Goal: Task Accomplishment & Management: Complete application form

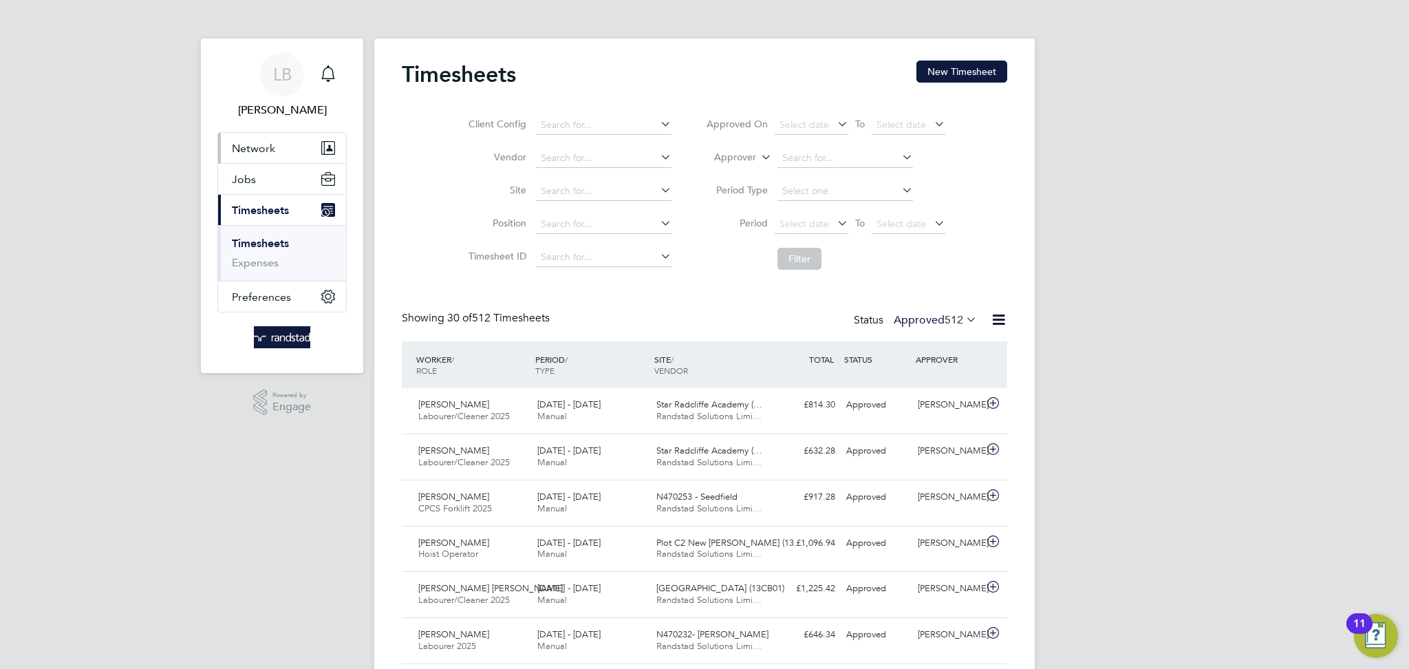
click at [251, 154] on button "Network" at bounding box center [282, 148] width 128 height 30
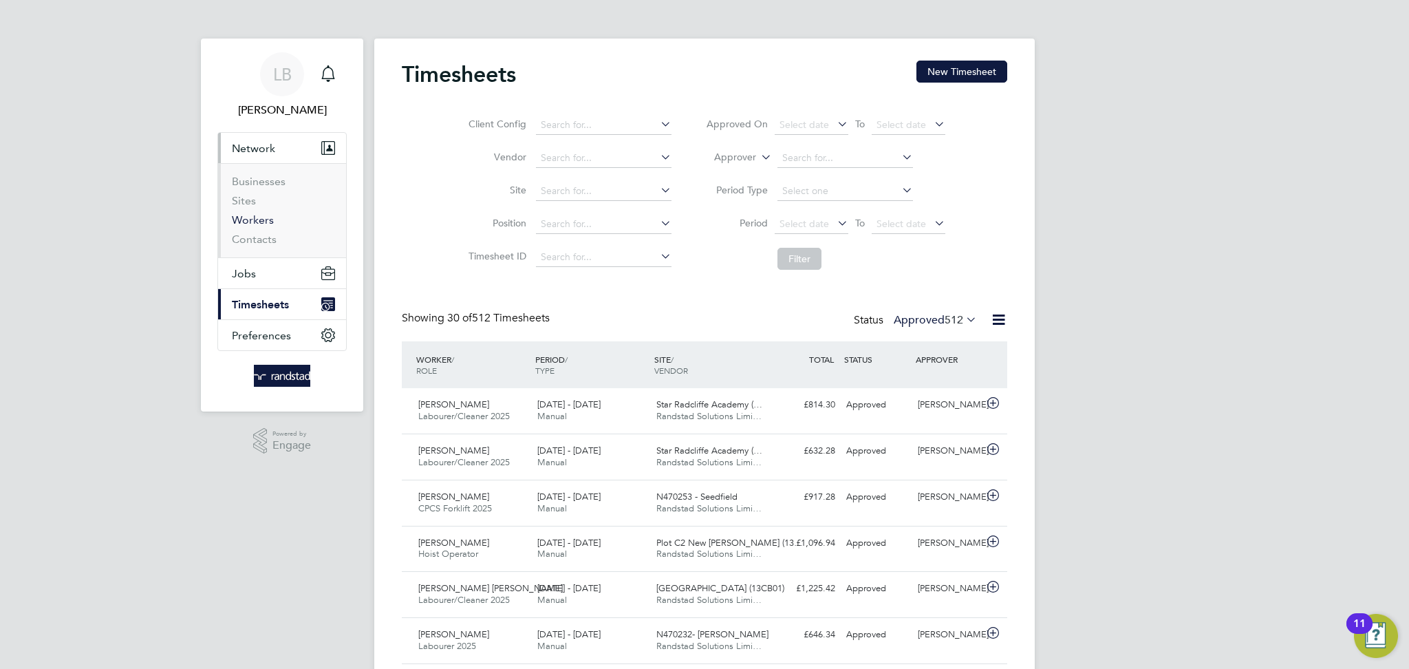
click at [251, 215] on link "Workers" at bounding box center [253, 219] width 42 height 13
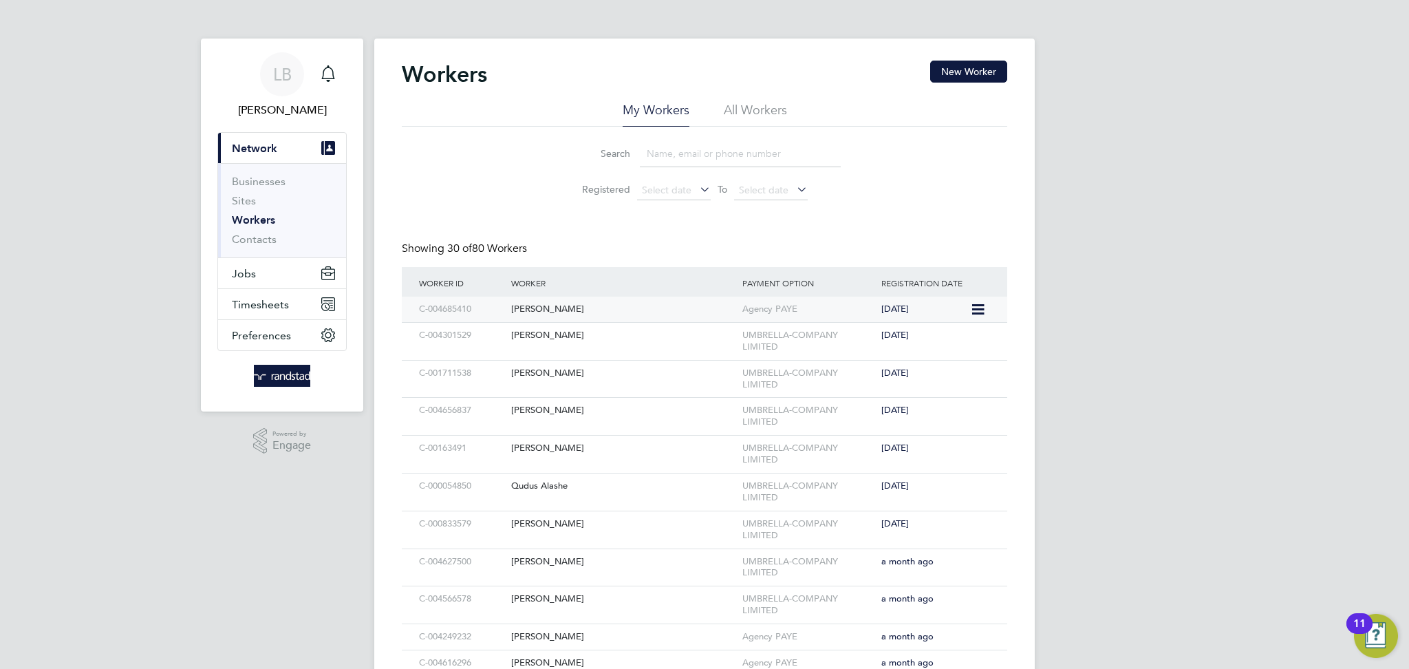
click at [688, 312] on div "Yohanns Hussien" at bounding box center [623, 308] width 231 height 25
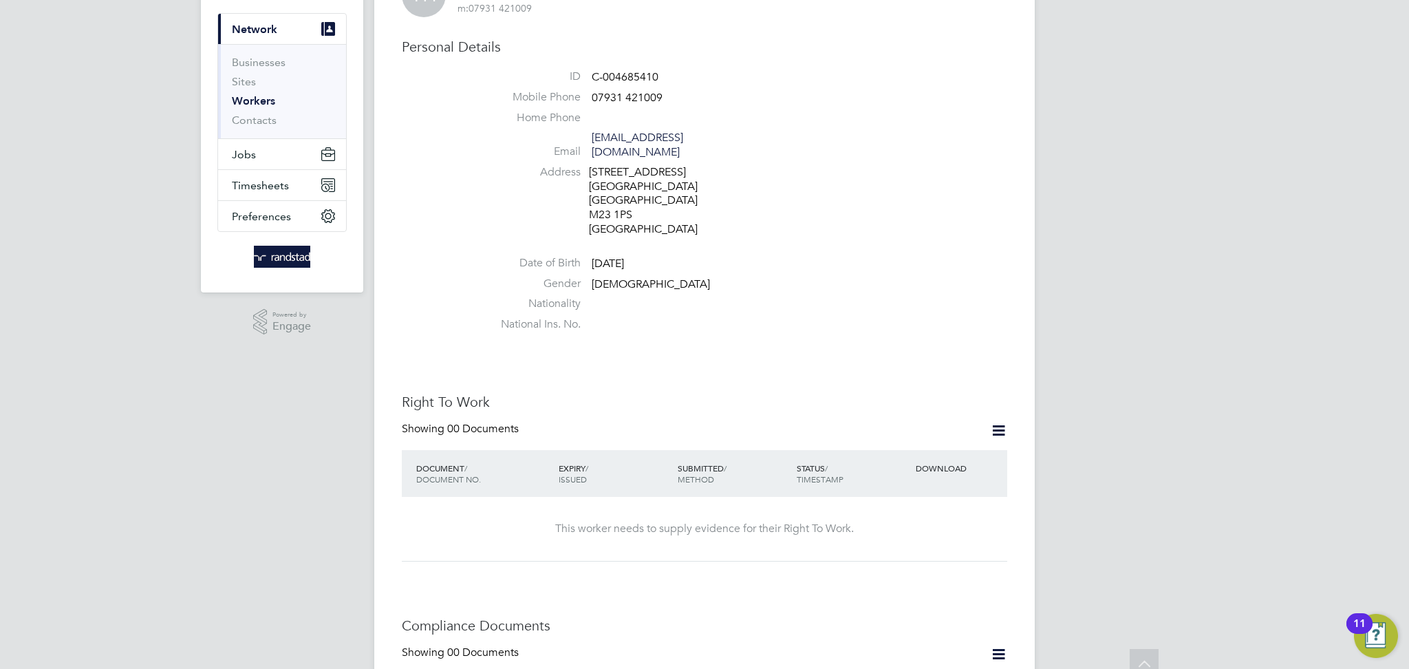
scroll to position [134, 0]
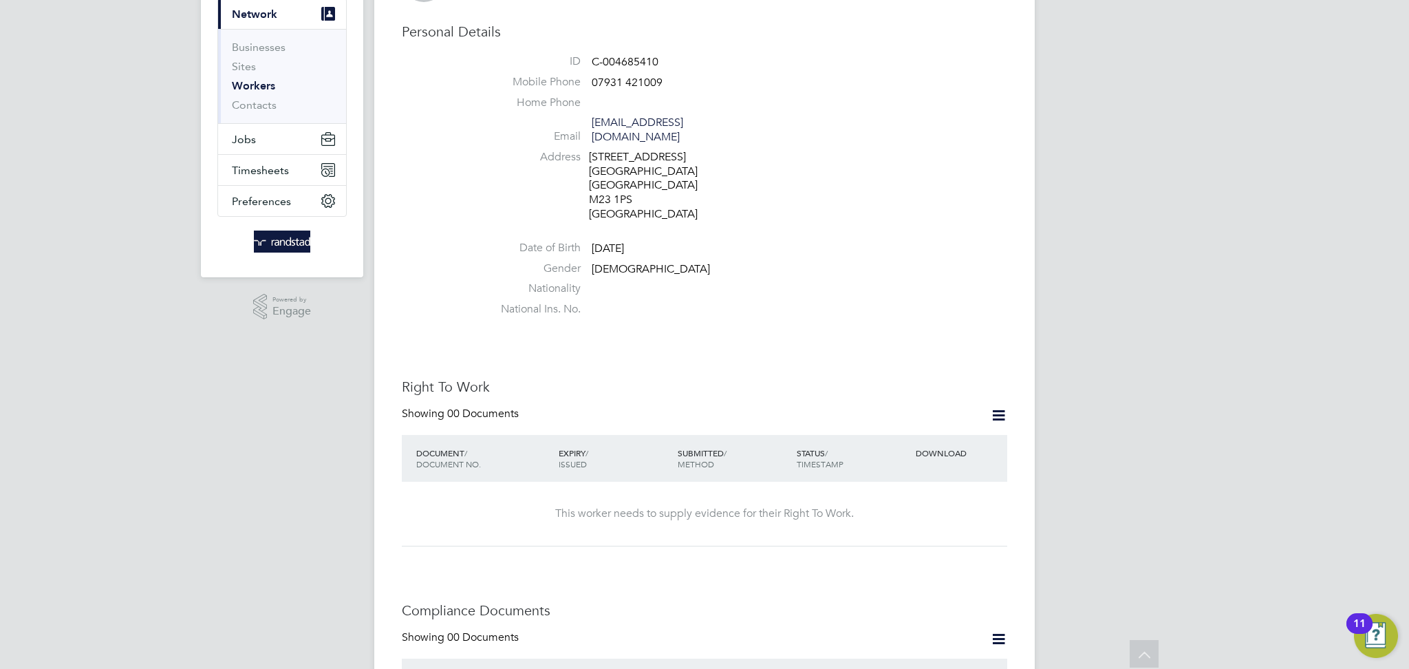
click at [876, 506] on div "This worker needs to supply evidence for their Right To Work." at bounding box center [704, 513] width 578 height 14
click at [994, 406] on icon at bounding box center [998, 414] width 17 height 17
click at [906, 435] on li "Add Right To Work Document" at bounding box center [922, 433] width 166 height 19
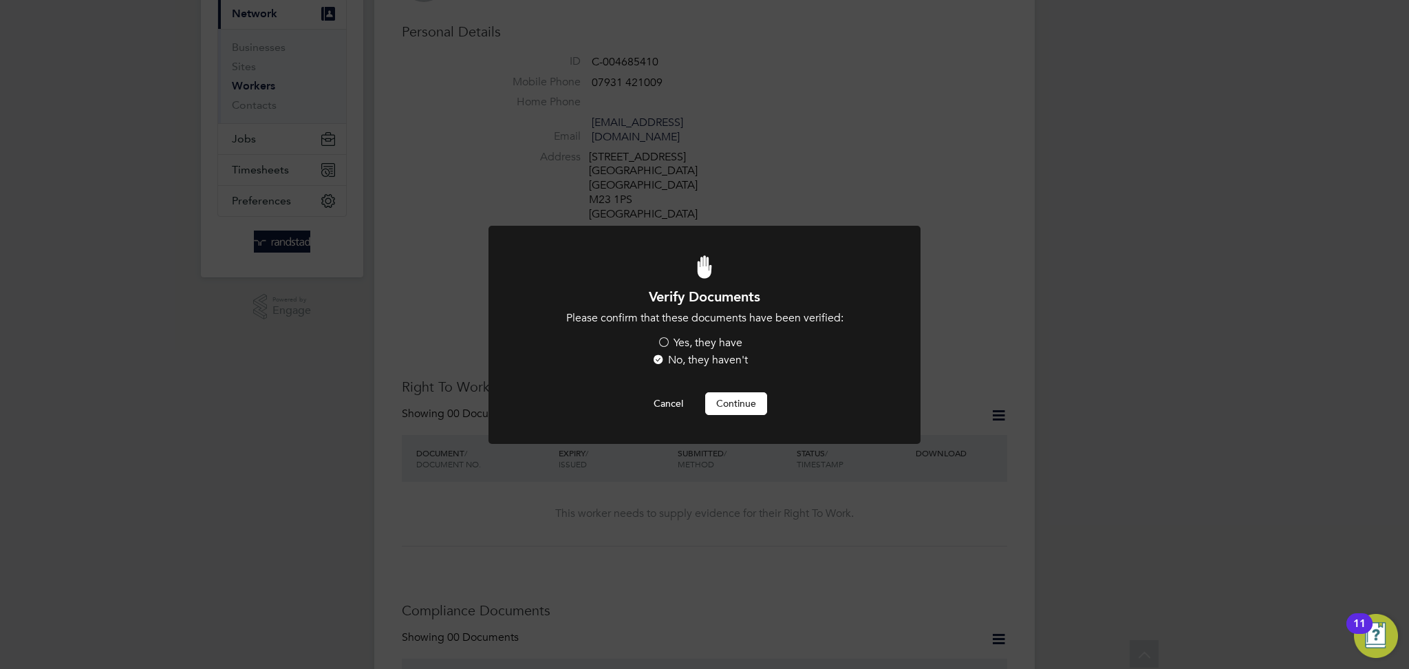
click at [689, 340] on label "Yes, they have" at bounding box center [699, 343] width 85 height 14
click at [0, 0] on input "Yes, they have" at bounding box center [0, 0] width 0 height 0
click at [733, 402] on button "Continue" at bounding box center [736, 403] width 62 height 22
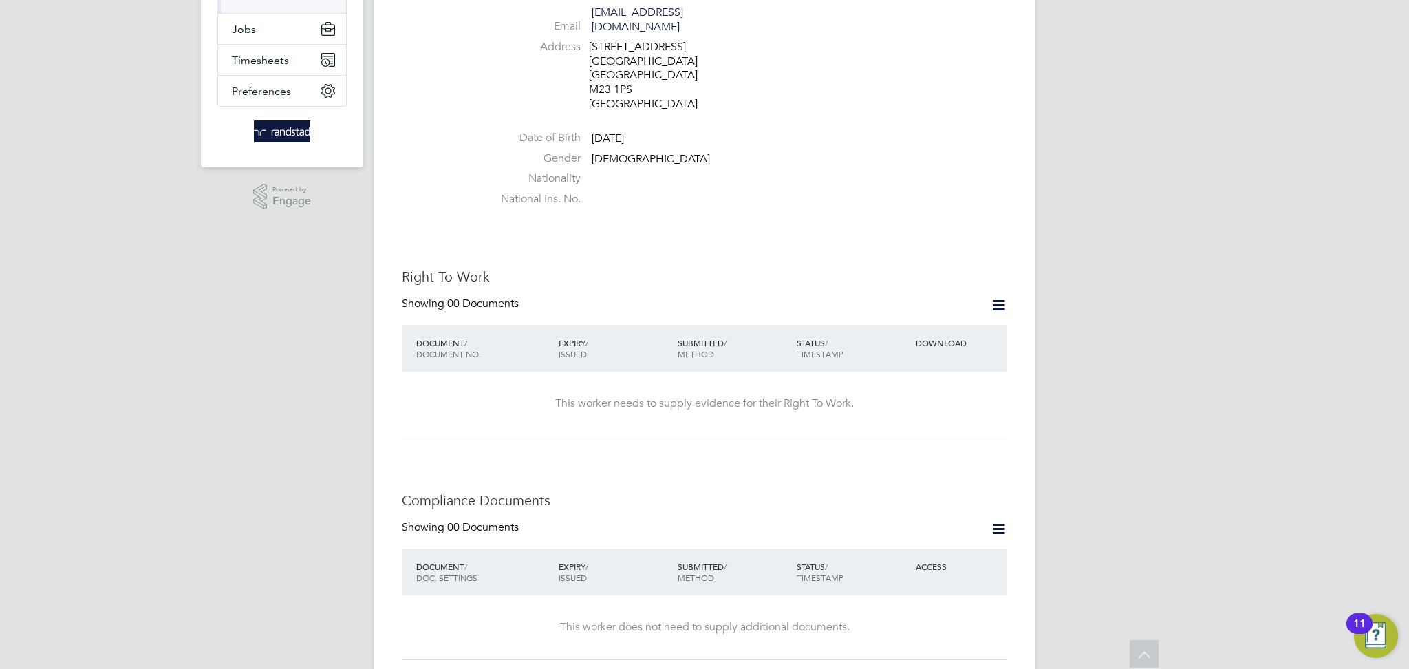
scroll to position [269, 0]
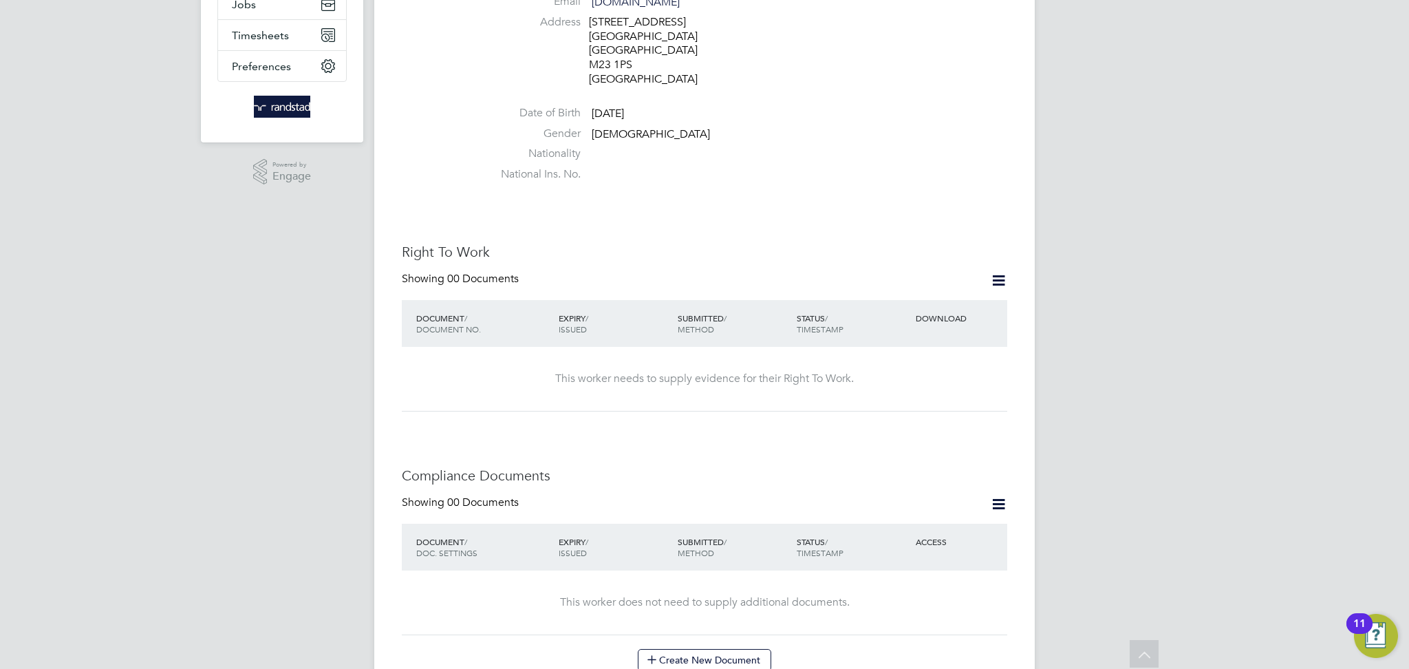
click at [993, 272] on icon at bounding box center [998, 280] width 17 height 17
click at [894, 301] on li "Add Right To Work Document" at bounding box center [922, 299] width 166 height 19
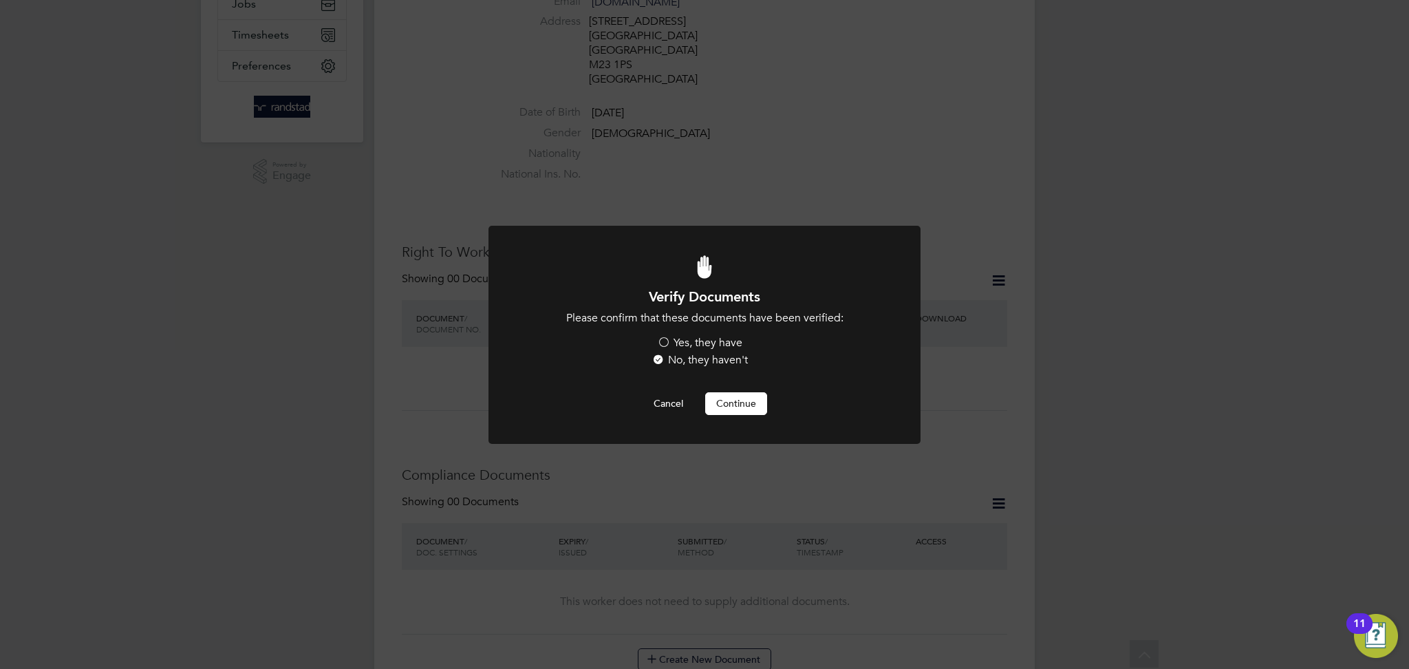
click at [711, 338] on label "Yes, they have" at bounding box center [699, 343] width 85 height 14
click at [0, 0] on input "Yes, they have" at bounding box center [0, 0] width 0 height 0
click at [737, 404] on button "Continue" at bounding box center [736, 403] width 62 height 22
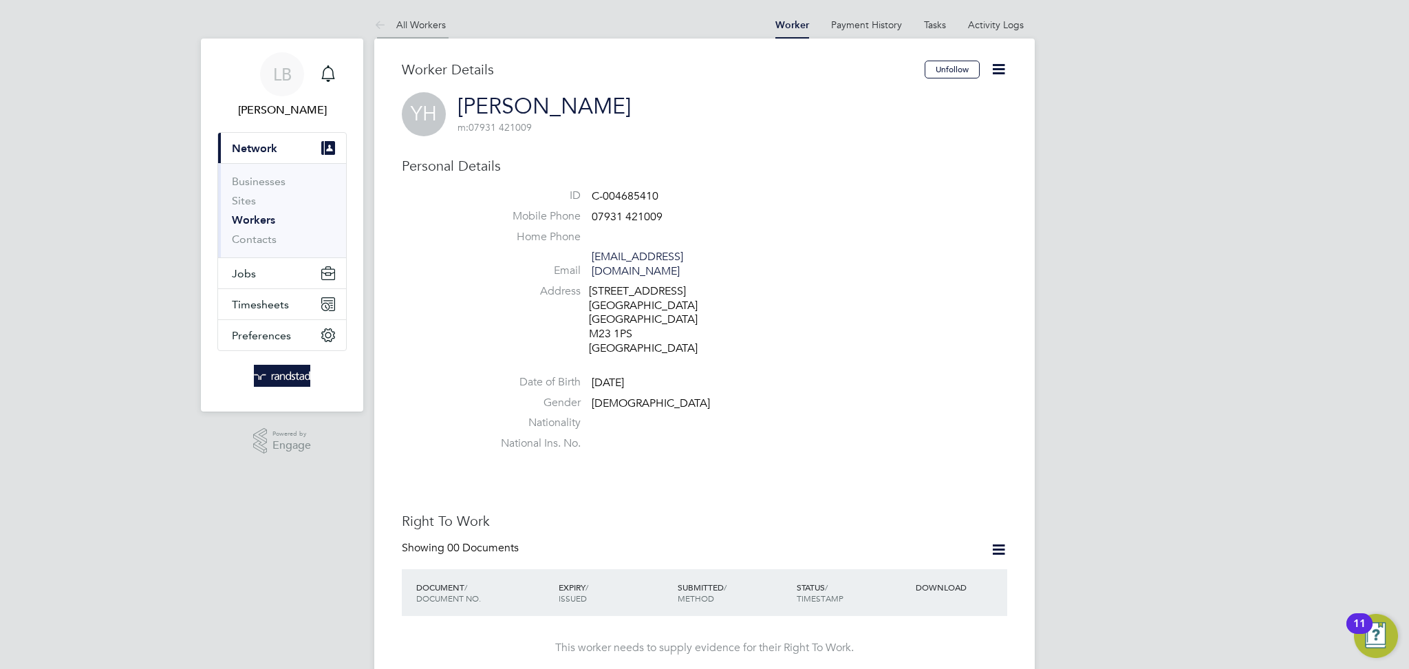
click at [389, 22] on icon at bounding box center [382, 25] width 17 height 17
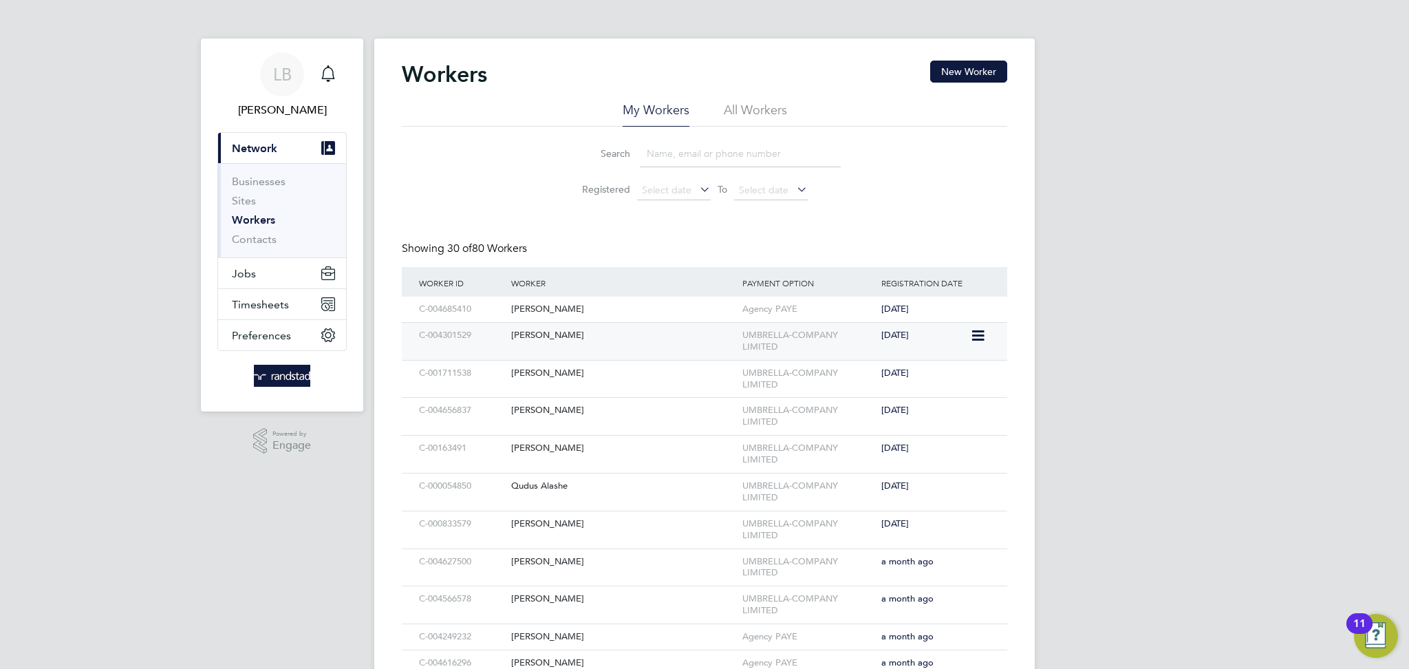
click at [653, 337] on div "Bradley Perkin" at bounding box center [623, 335] width 231 height 25
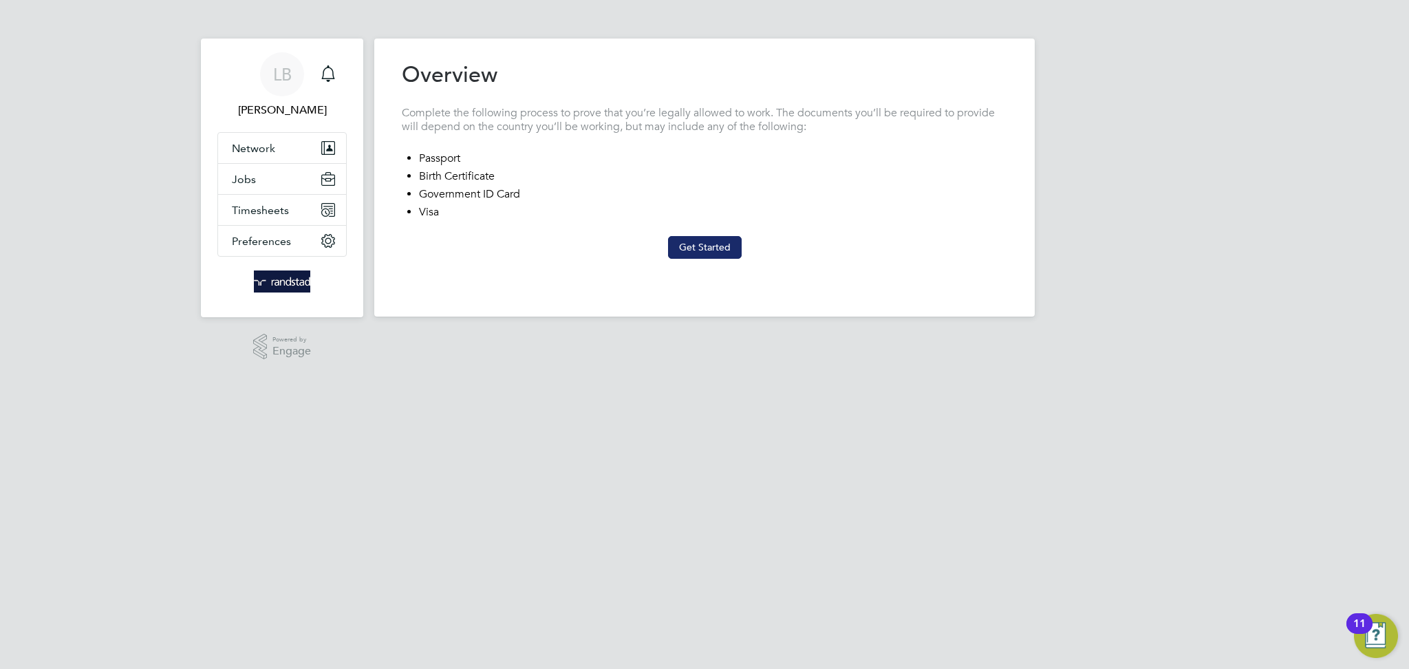
click at [704, 236] on button "Get Started" at bounding box center [705, 247] width 74 height 22
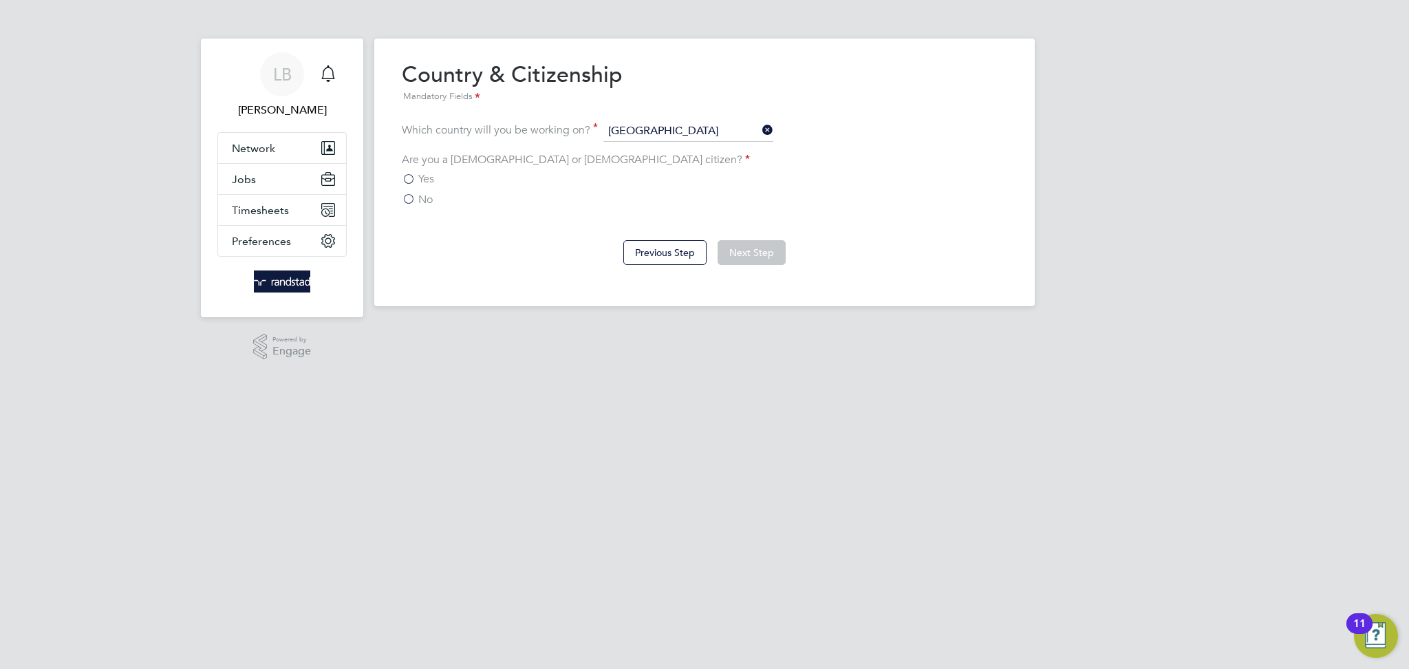
click at [457, 197] on div "No" at bounding box center [704, 200] width 605 height 14
click at [433, 193] on span "No" at bounding box center [425, 200] width 14 height 14
click at [0, 0] on input "No" at bounding box center [0, 0] width 0 height 0
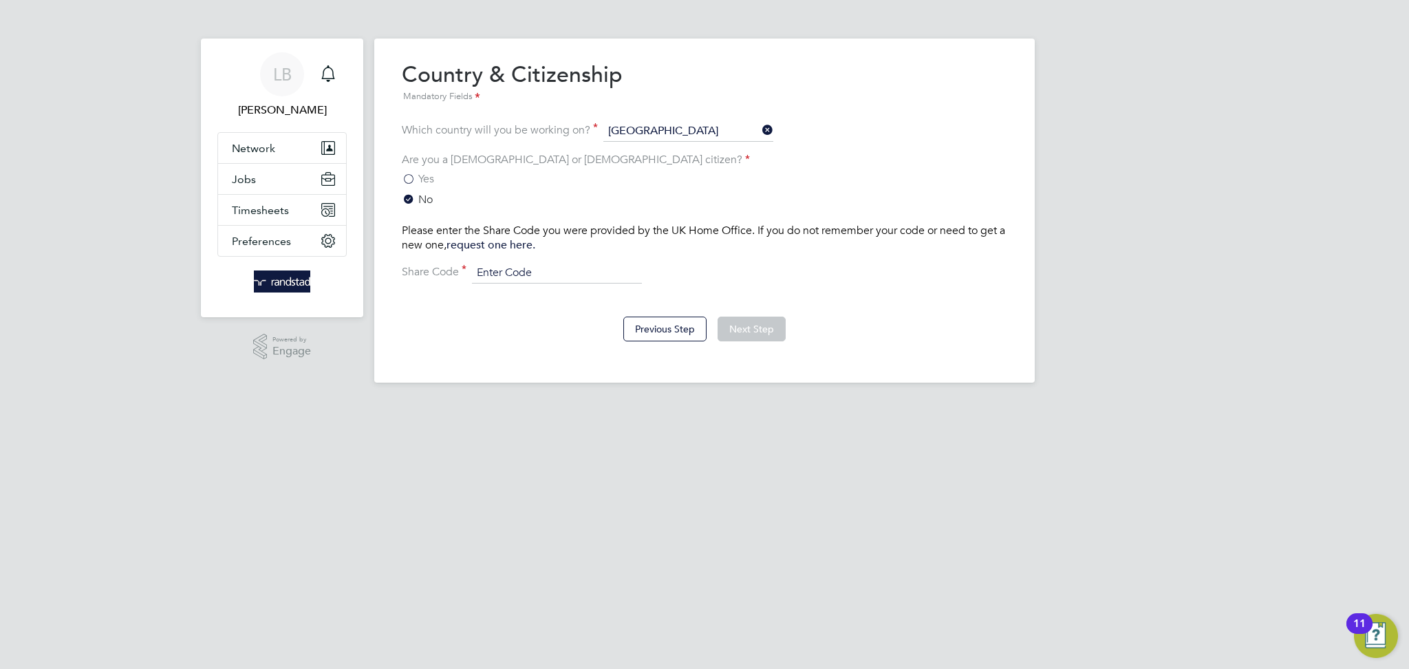
click at [565, 271] on input at bounding box center [557, 273] width 170 height 21
click at [334, 404] on html "LB Louis Barnfield Notifications Applications: Network Businesses Sites Workers…" at bounding box center [704, 202] width 1409 height 404
click at [517, 263] on input at bounding box center [557, 273] width 170 height 21
type input "w"
type input "W2T"
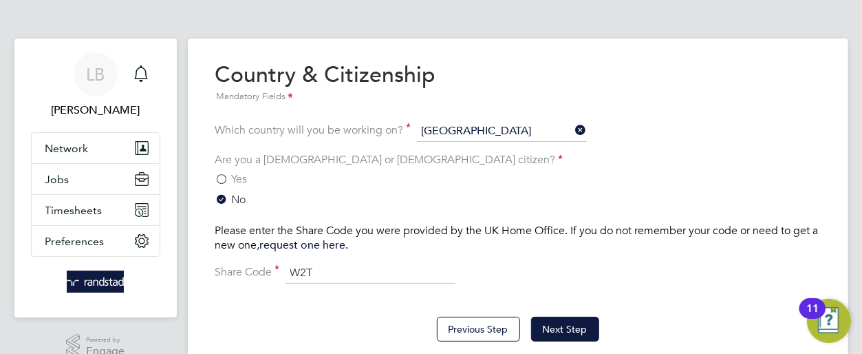
click at [366, 277] on input "W2T" at bounding box center [370, 273] width 170 height 21
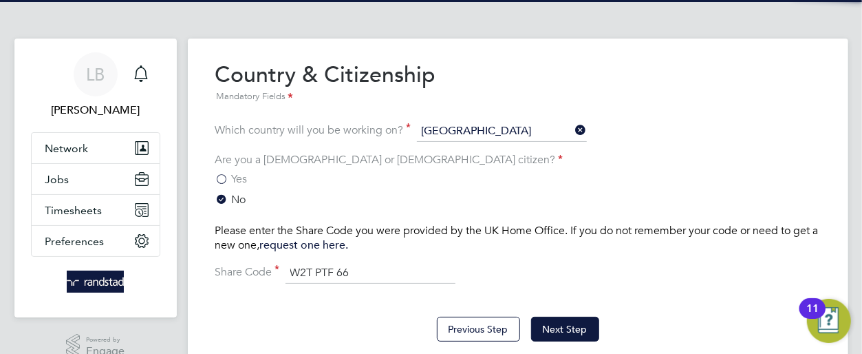
type input "W2T PTF 66W"
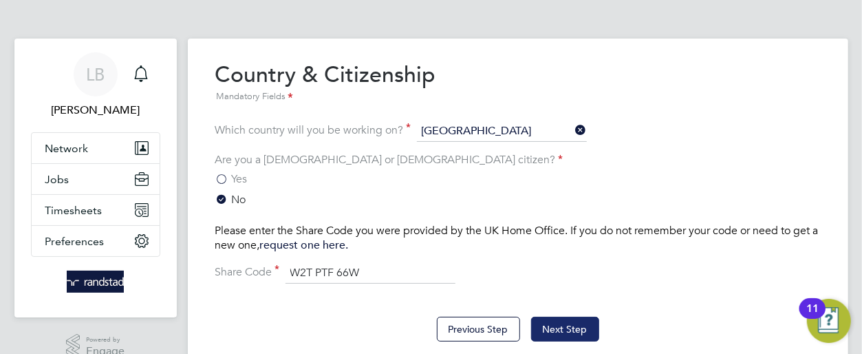
click at [574, 327] on button "Next Step" at bounding box center [565, 328] width 68 height 25
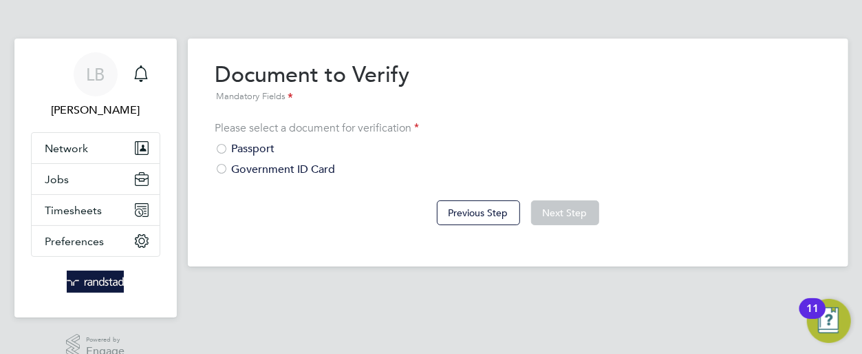
click at [257, 144] on div "Passport" at bounding box center [517, 149] width 605 height 14
click at [574, 213] on button "Next Step" at bounding box center [565, 212] width 68 height 25
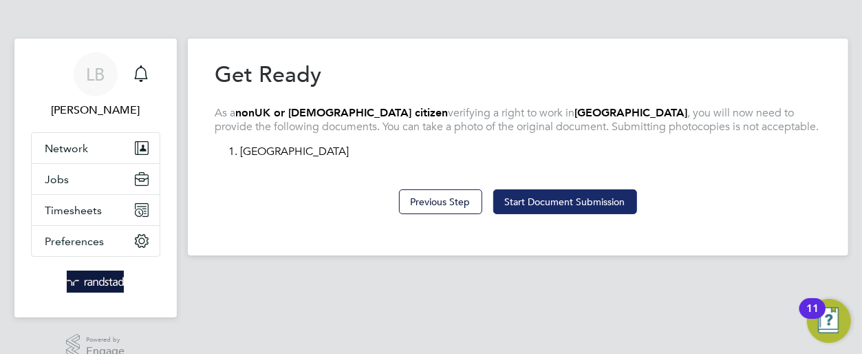
click at [548, 207] on button "Start Document Submission" at bounding box center [565, 201] width 144 height 25
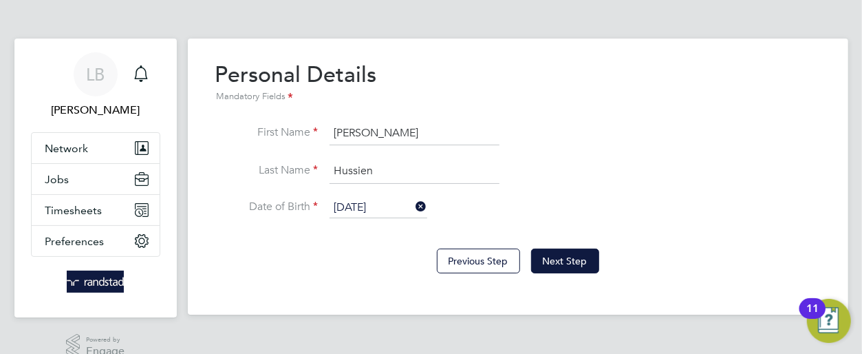
scroll to position [23, 0]
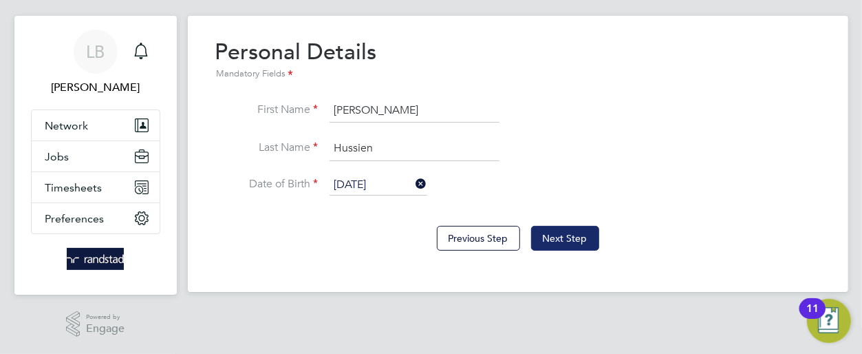
click at [573, 232] on button "Next Step" at bounding box center [565, 238] width 68 height 25
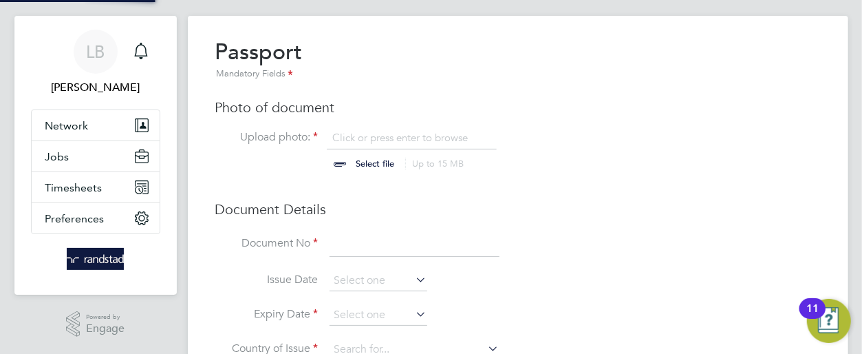
scroll to position [18, 170]
click at [376, 166] on input "file" at bounding box center [389, 151] width 216 height 41
type input "C:\fakepath\PHOTO-2025-09-22-14-39-41 (1).jpg"
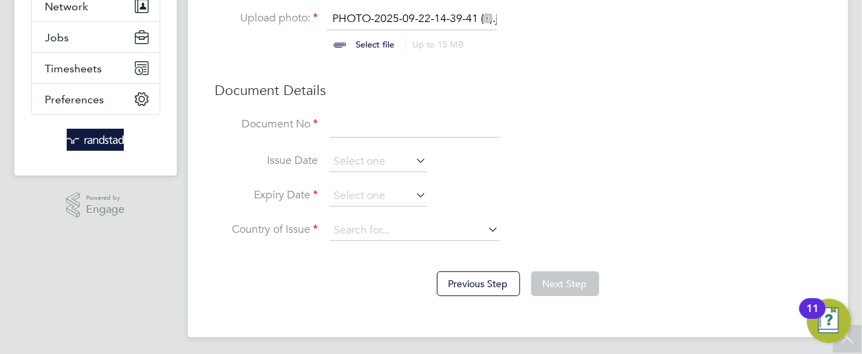
scroll to position [0, 0]
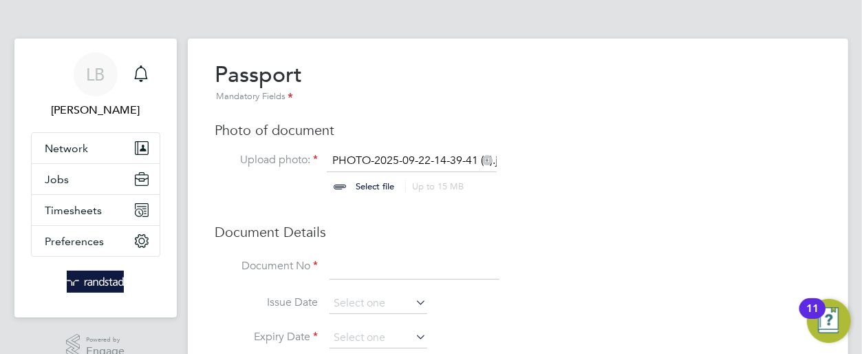
click at [401, 260] on input at bounding box center [414, 266] width 170 height 25
type input "EP7300778"
click at [376, 332] on input at bounding box center [378, 337] width 98 height 21
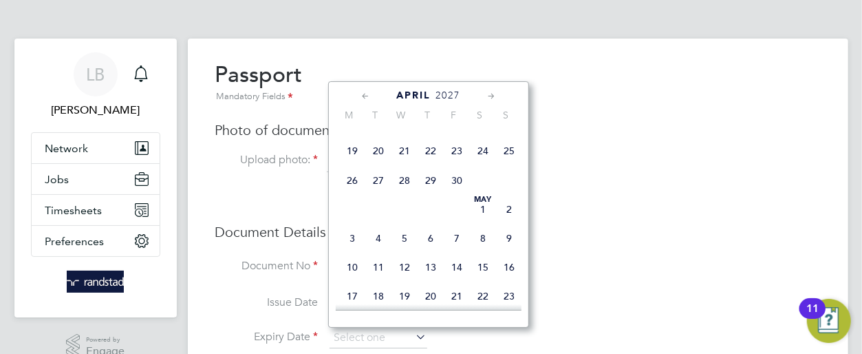
scroll to position [3359, 0]
click at [462, 79] on span "2" at bounding box center [457, 66] width 26 height 26
type input "02 Apr 2027"
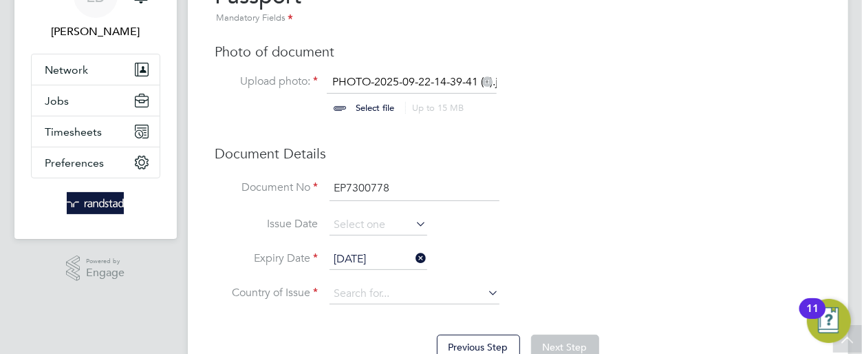
scroll to position [80, 0]
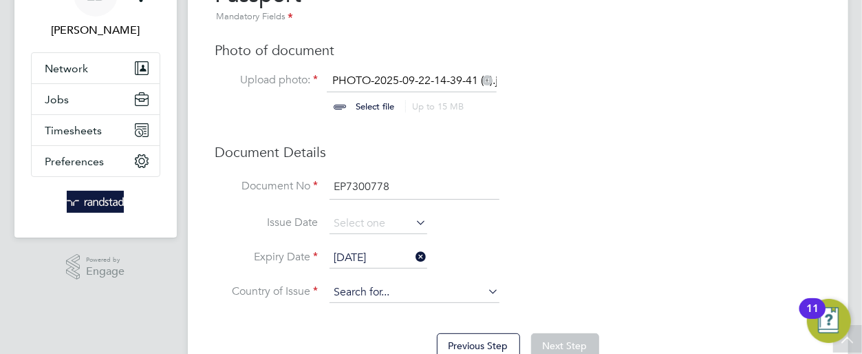
click at [448, 295] on input at bounding box center [414, 292] width 170 height 21
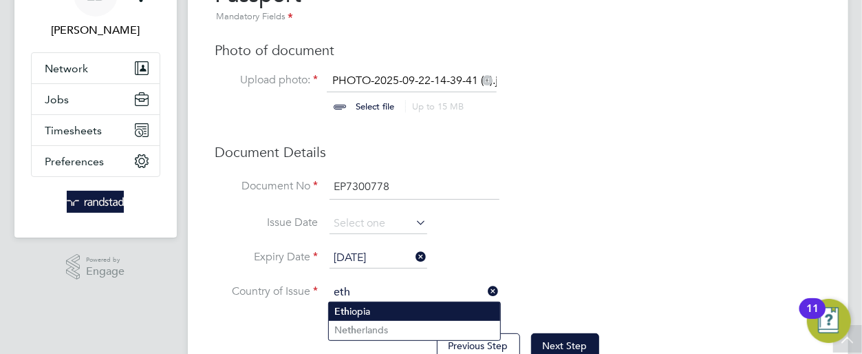
click at [430, 311] on li "Eth iopia" at bounding box center [414, 311] width 171 height 19
type input "Ethiopia"
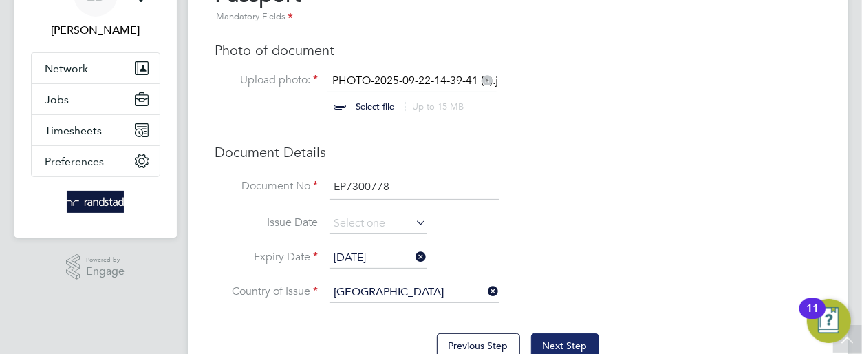
click at [561, 349] on button "Next Step" at bounding box center [565, 345] width 68 height 25
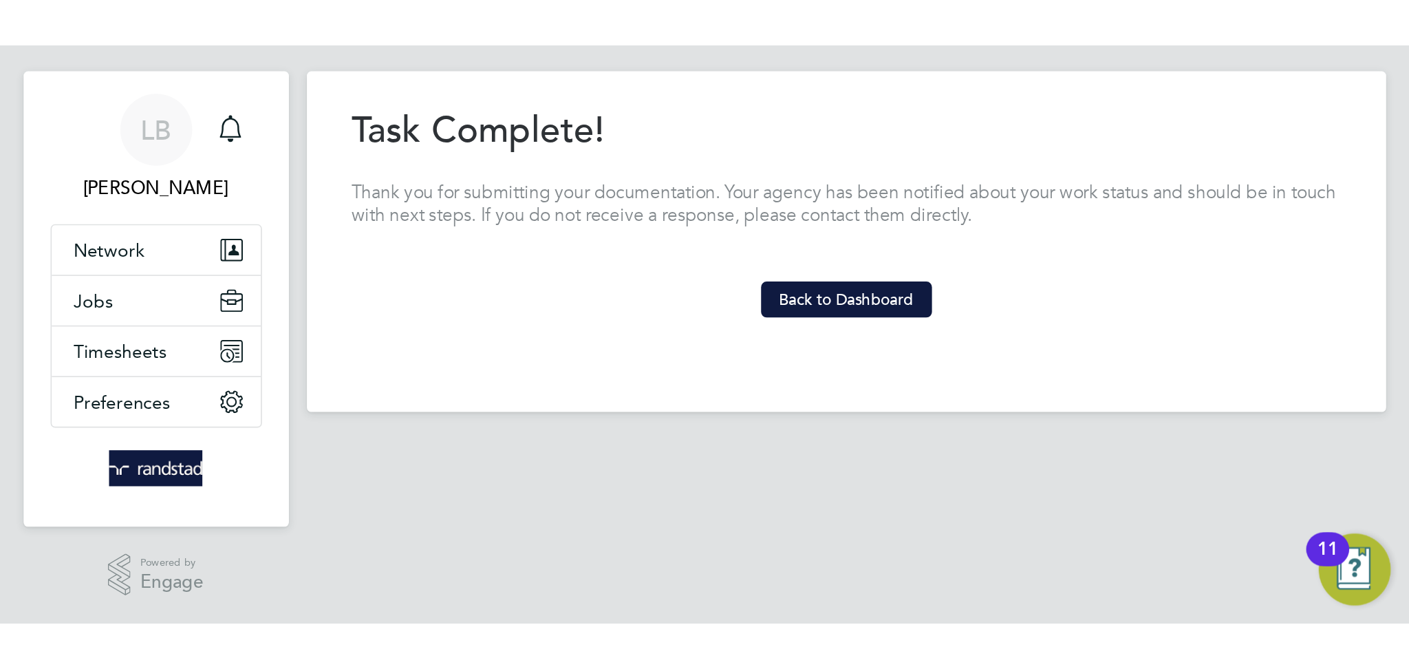
scroll to position [0, 0]
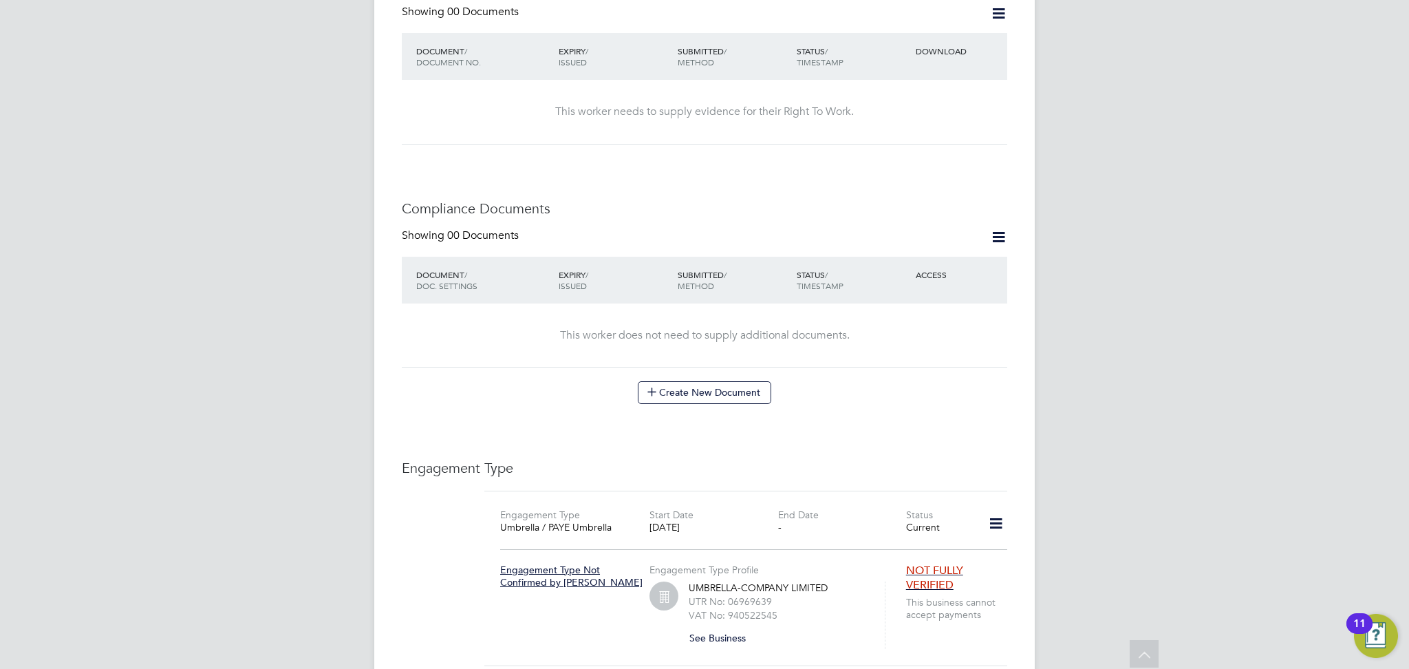
scroll to position [486, 0]
click at [992, 224] on icon at bounding box center [998, 232] width 17 height 17
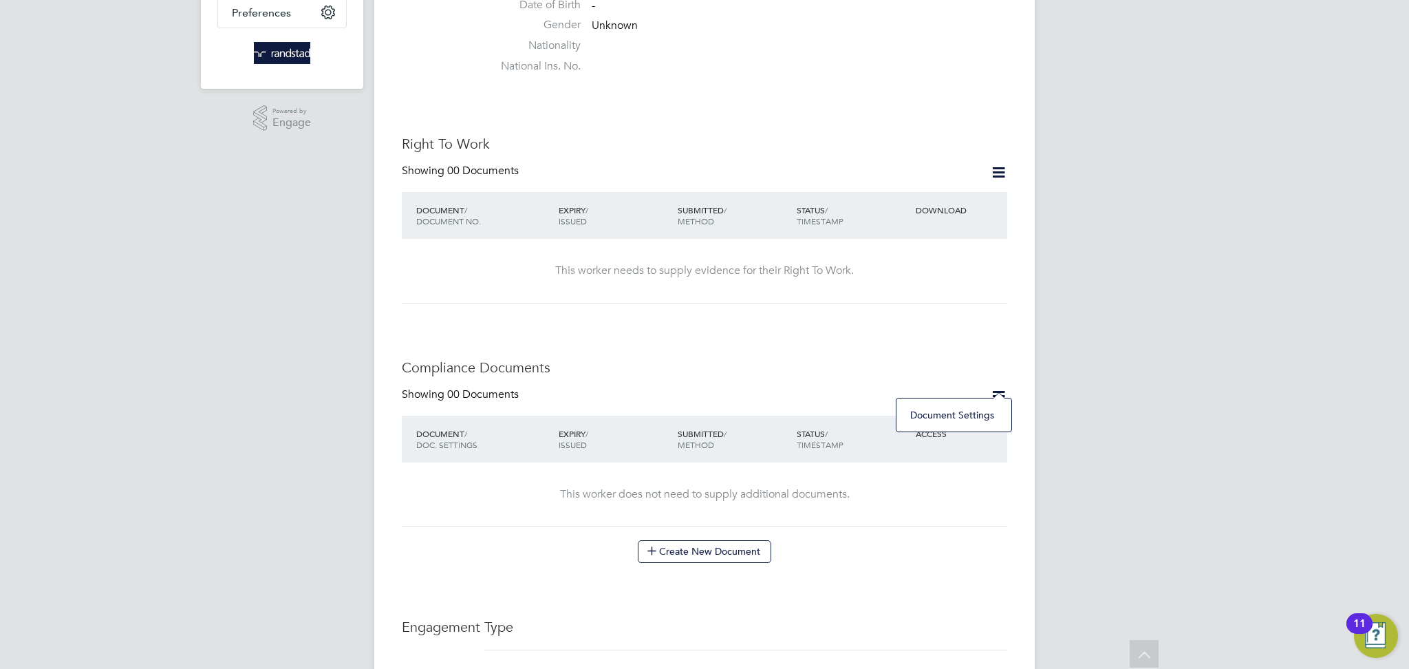
scroll to position [298, 0]
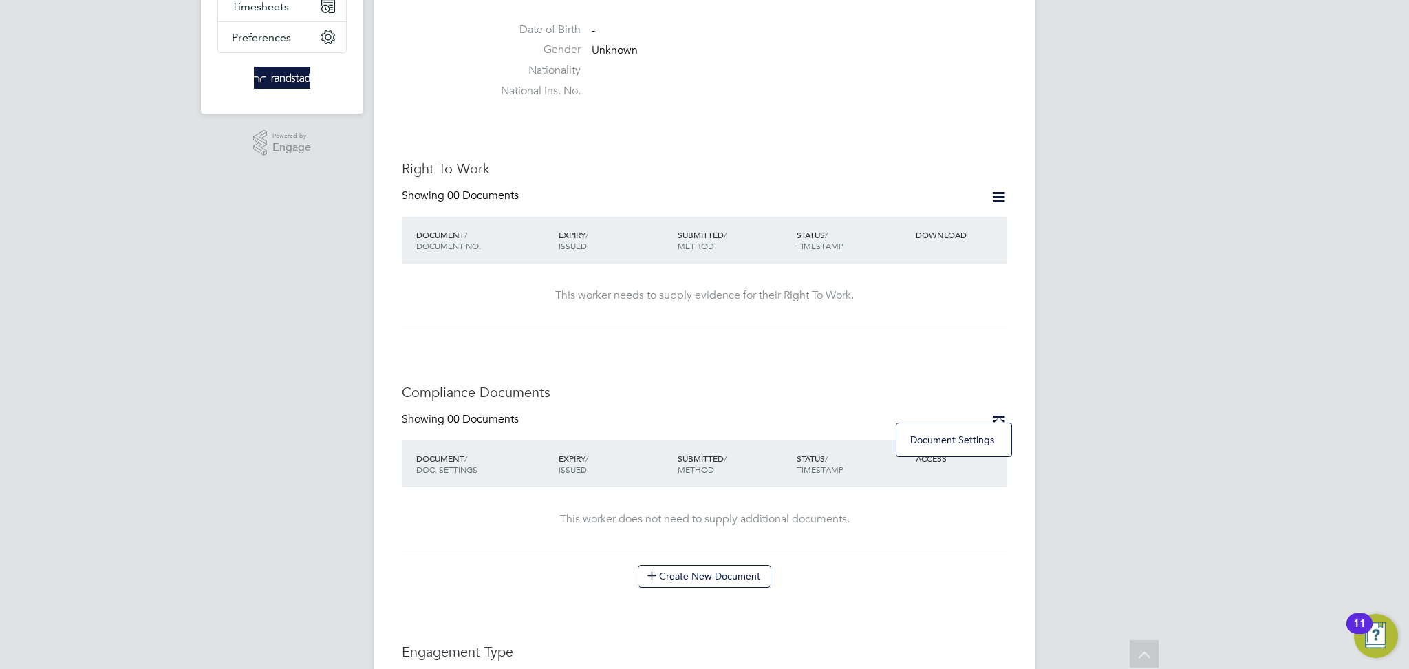
click at [996, 188] on icon at bounding box center [998, 196] width 17 height 17
click at [917, 213] on li "Add Right To Work Document" at bounding box center [922, 215] width 166 height 19
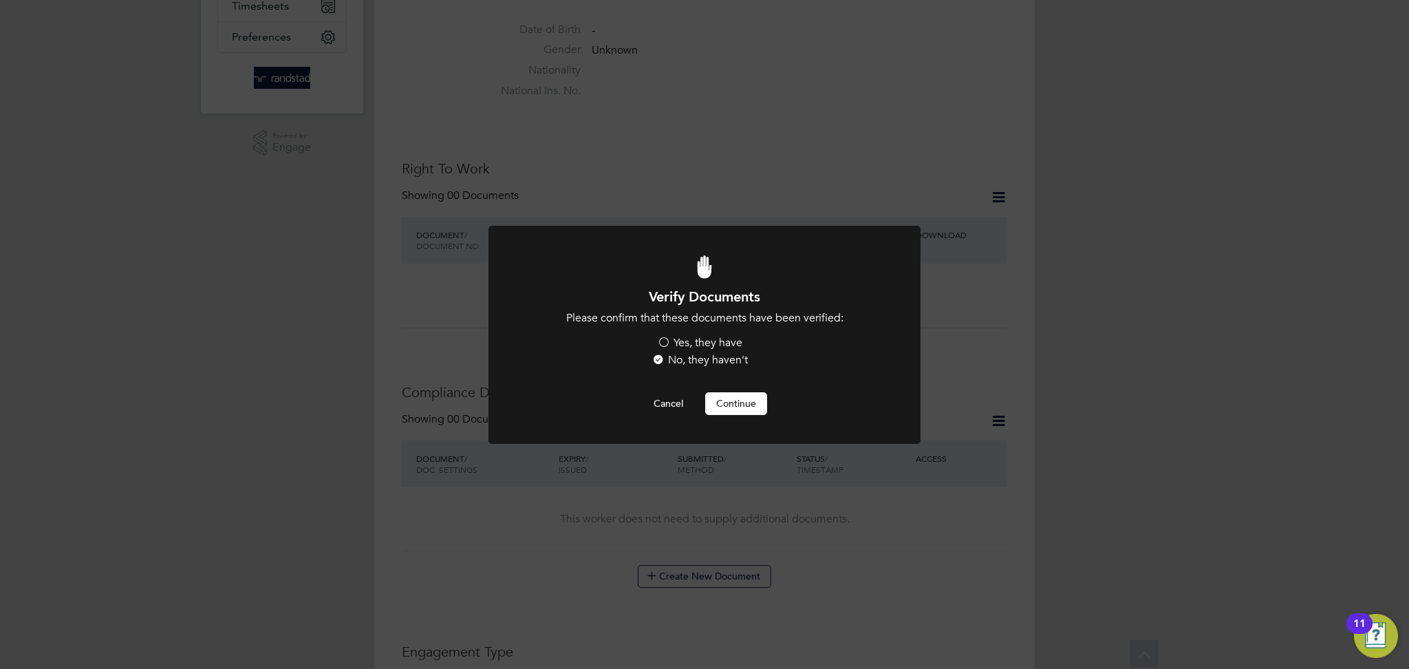
click at [687, 340] on label "Yes, they have" at bounding box center [699, 343] width 85 height 14
click at [0, 0] on input "Yes, they have" at bounding box center [0, 0] width 0 height 0
click at [733, 409] on button "Continue" at bounding box center [736, 403] width 62 height 22
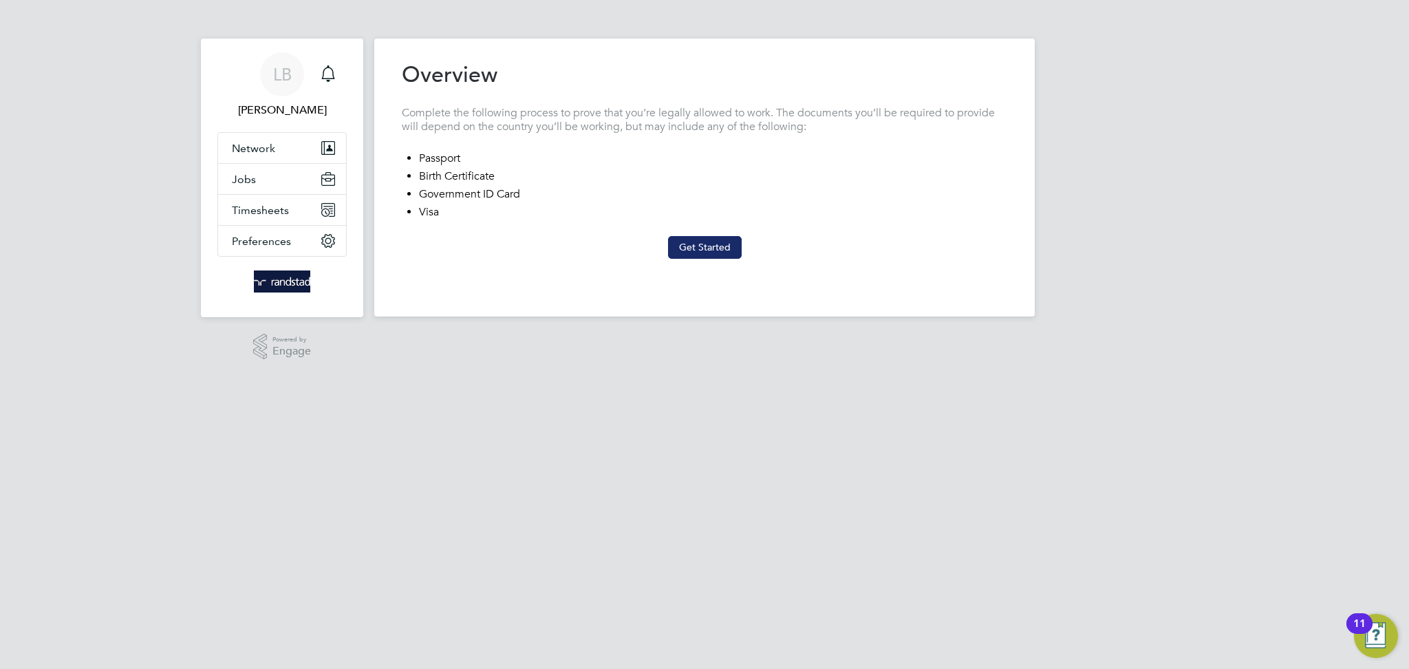
click at [688, 248] on button "Get Started" at bounding box center [705, 247] width 74 height 22
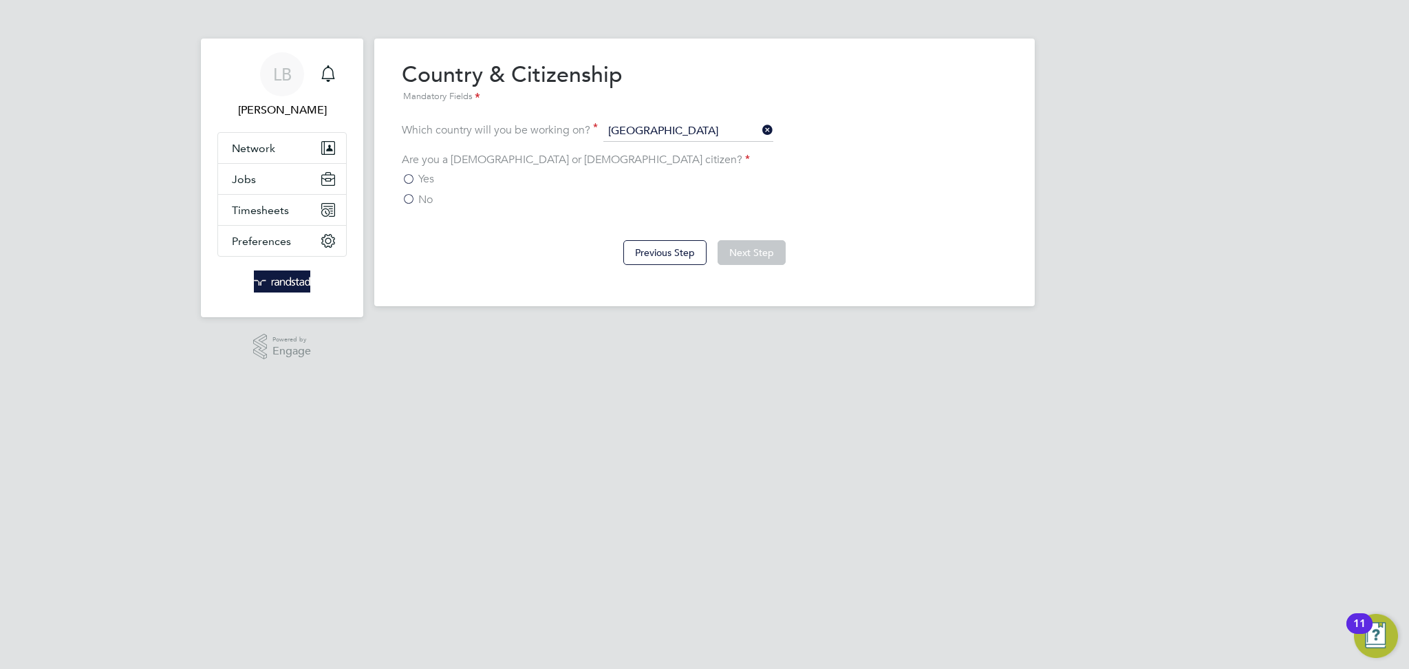
click at [422, 175] on span "Yes" at bounding box center [426, 179] width 16 height 14
click at [0, 0] on input "Yes" at bounding box center [0, 0] width 0 height 0
click at [741, 255] on button "Next Step" at bounding box center [751, 252] width 68 height 25
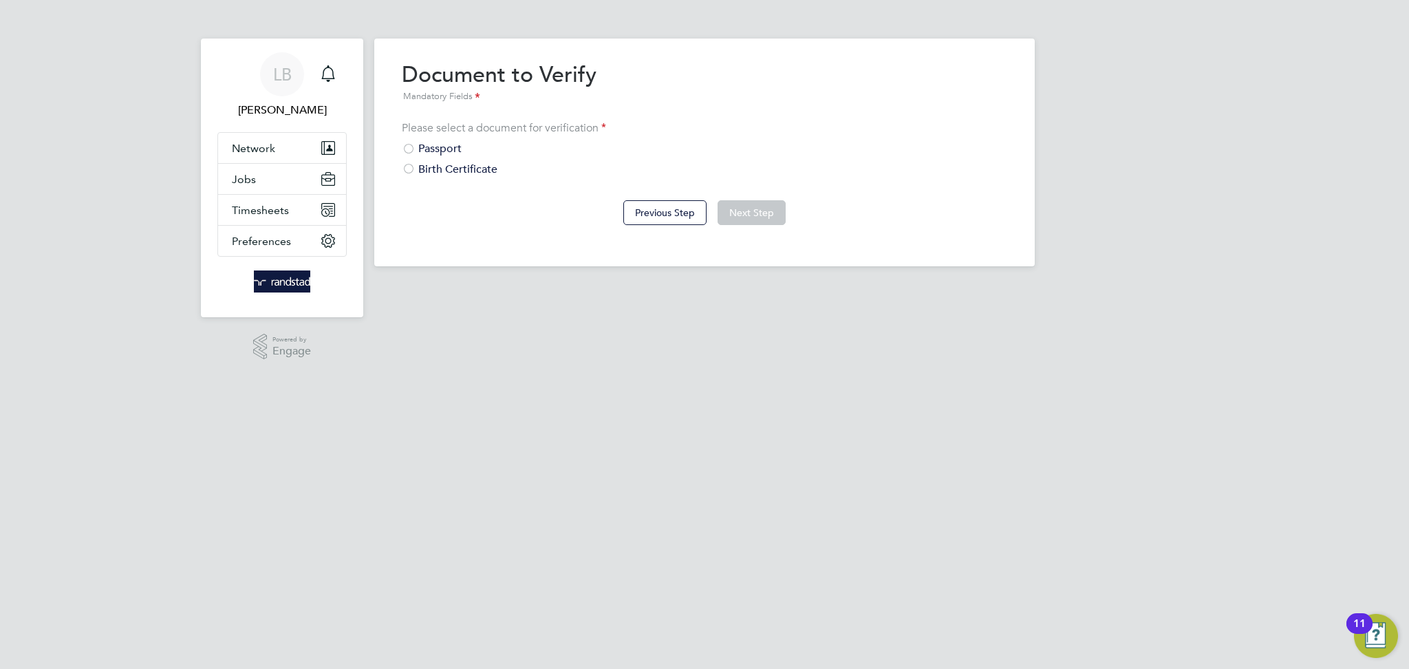
click at [437, 149] on div "Passport" at bounding box center [704, 149] width 605 height 14
click at [745, 210] on button "Next Step" at bounding box center [751, 212] width 68 height 25
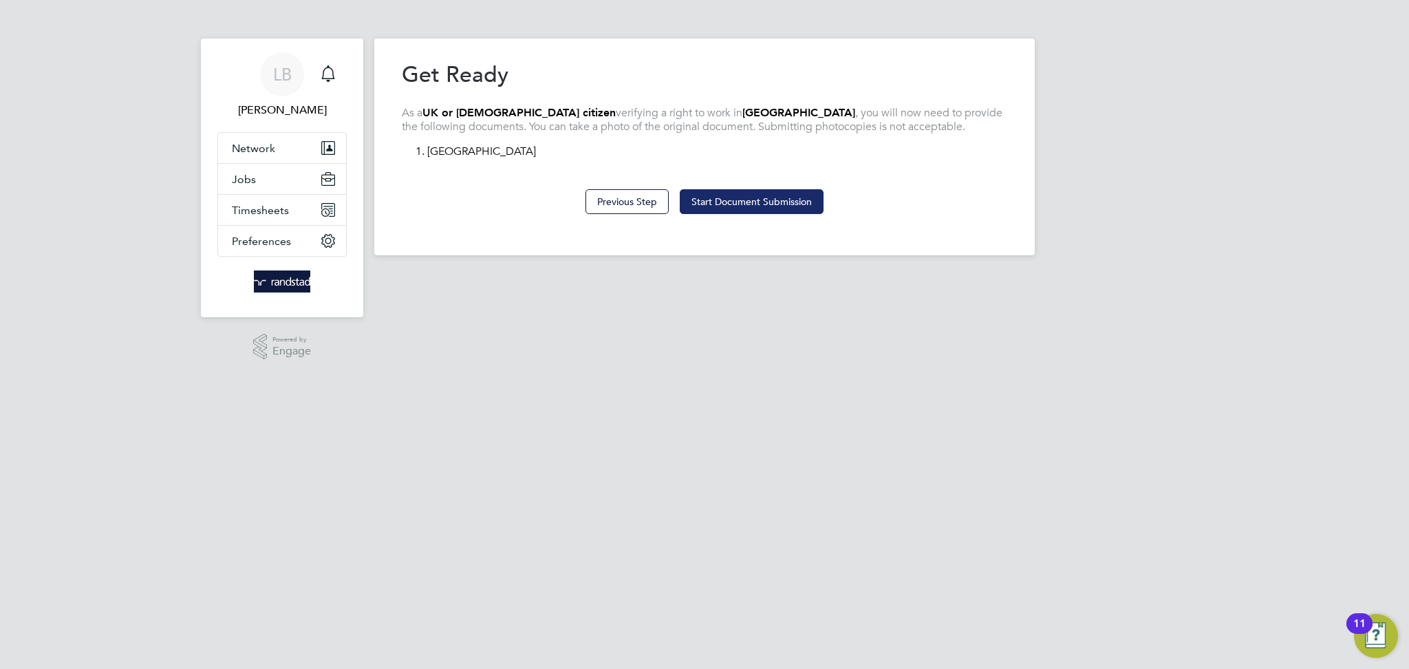
click at [732, 208] on button "Start Document Submission" at bounding box center [752, 201] width 144 height 25
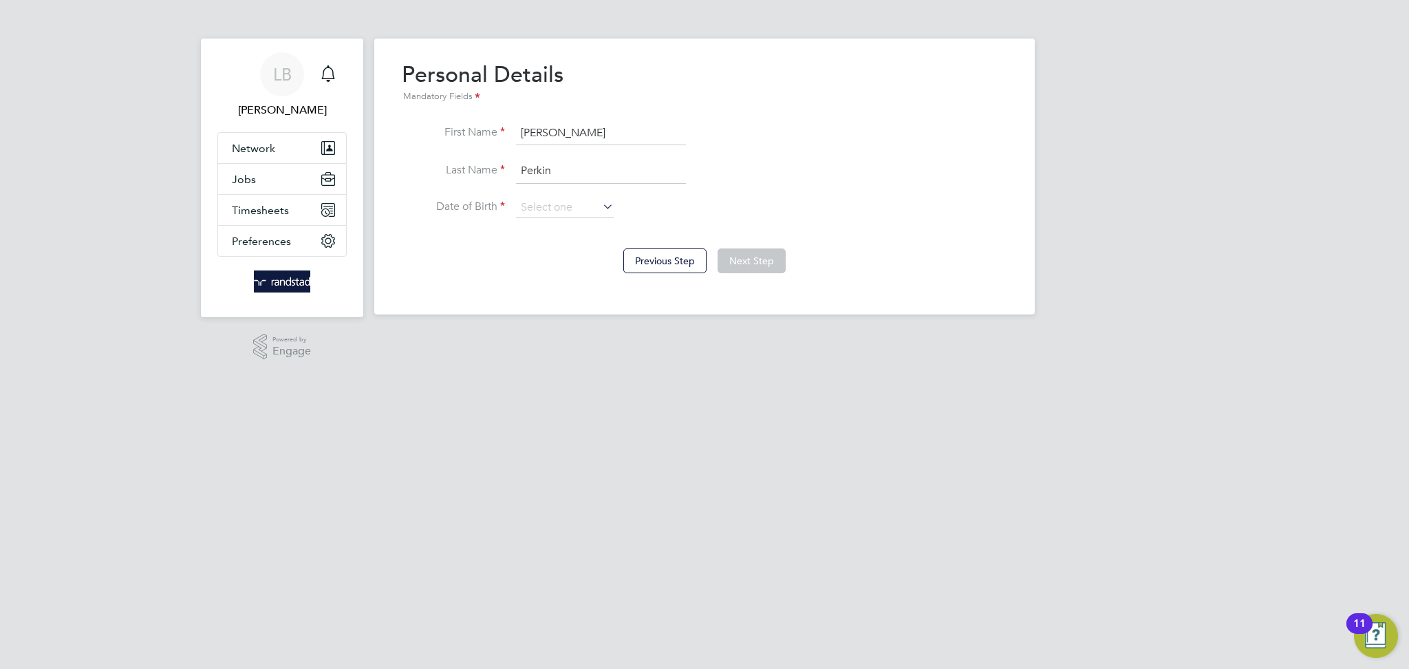
click at [570, 196] on li "Last Name [PERSON_NAME]" at bounding box center [704, 178] width 605 height 39
click at [569, 210] on input at bounding box center [565, 207] width 98 height 21
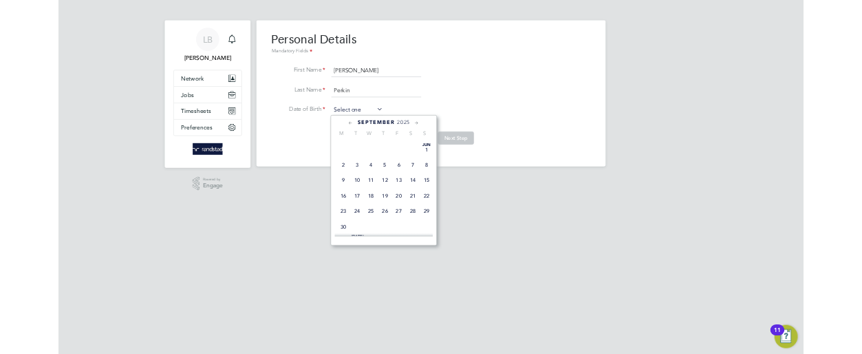
scroll to position [538, 0]
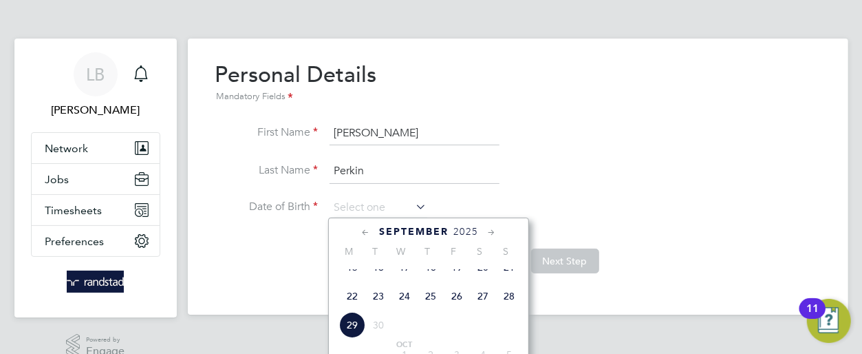
click at [368, 232] on icon at bounding box center [365, 232] width 13 height 15
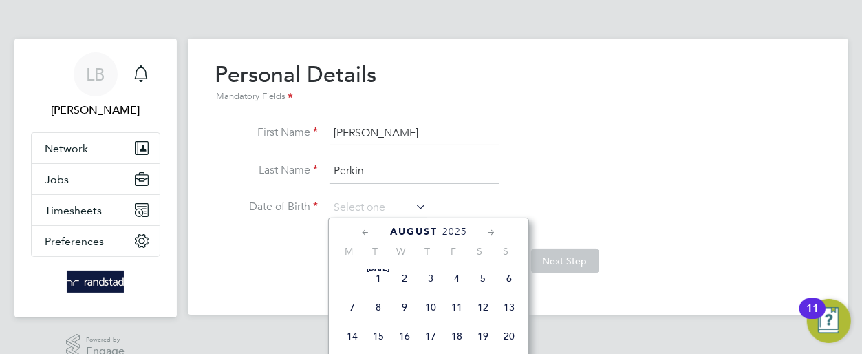
click at [368, 232] on icon at bounding box center [365, 232] width 13 height 15
click at [442, 230] on span "2025" at bounding box center [447, 232] width 25 height 12
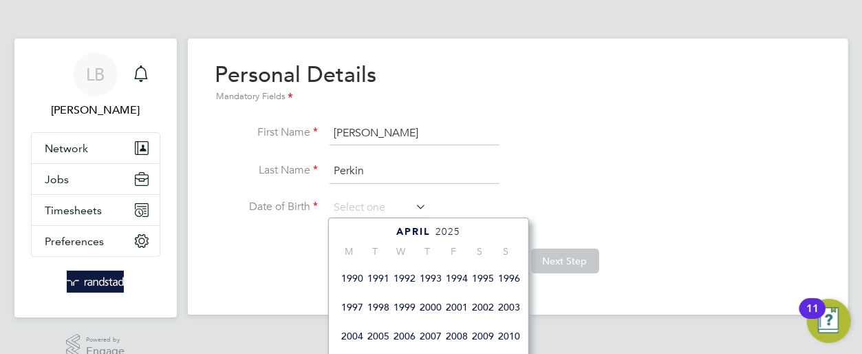
scroll to position [294, 0]
click at [437, 290] on span "1993" at bounding box center [430, 279] width 26 height 26
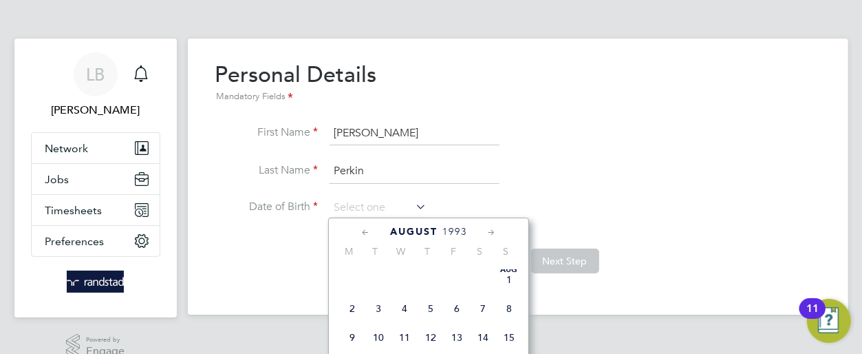
click at [363, 223] on div "[DATE] M T W T F S S [DATE] 2 3 4 5 6 7 8 9 10 11 12 13 14 15 16 17 18 19 20 21…" at bounding box center [428, 340] width 201 height 246
click at [364, 230] on icon at bounding box center [365, 232] width 13 height 15
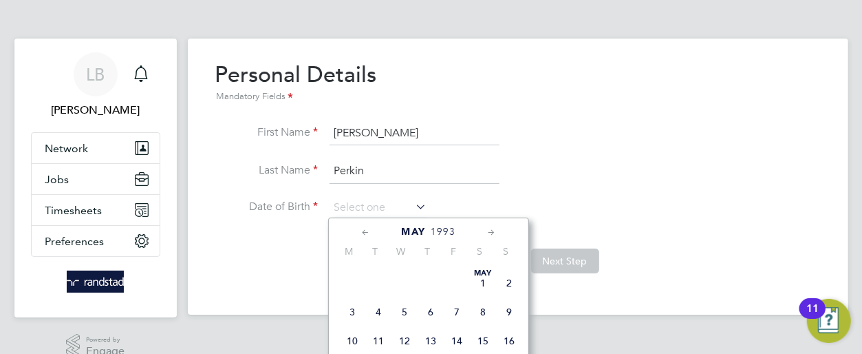
click at [364, 230] on icon at bounding box center [365, 232] width 13 height 15
click at [488, 231] on icon at bounding box center [491, 232] width 13 height 15
click at [501, 343] on span "16" at bounding box center [509, 337] width 26 height 26
type input "[DATE]"
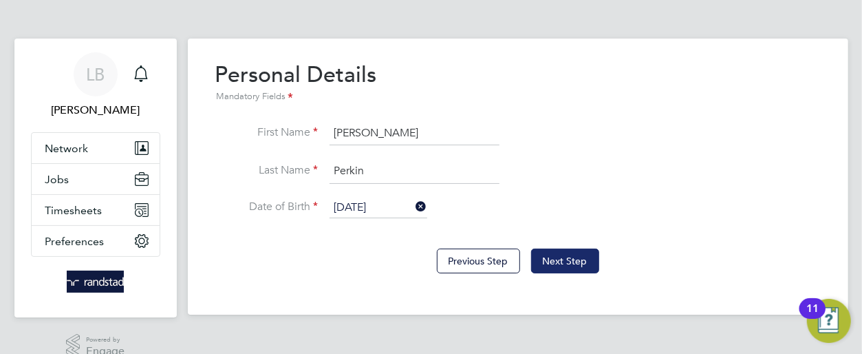
click at [563, 270] on button "Next Step" at bounding box center [565, 260] width 68 height 25
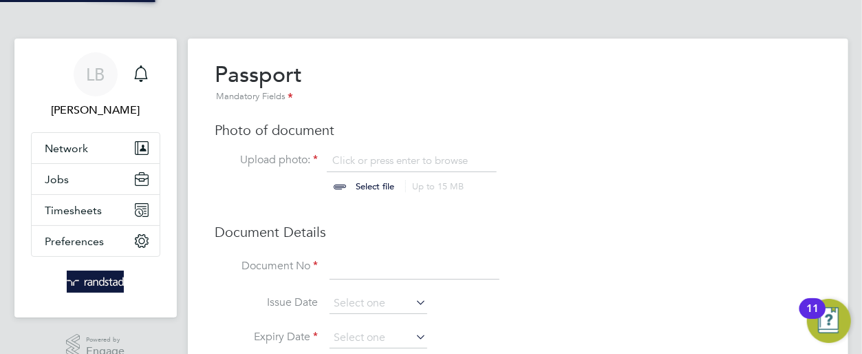
scroll to position [18, 170]
click at [360, 187] on input "file" at bounding box center [389, 173] width 216 height 41
type input "C:\fakepath\PHOTO-2025-09-18-10-46-07 (1).jpg"
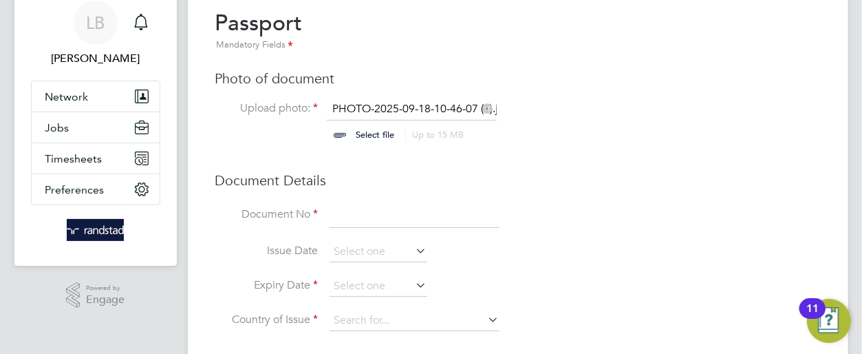
scroll to position [54, 0]
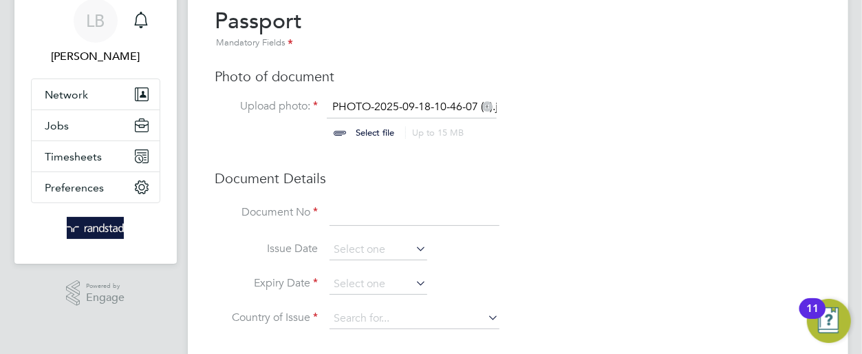
click at [409, 219] on input at bounding box center [414, 213] width 170 height 25
type input "126912978"
click at [384, 283] on input at bounding box center [378, 284] width 98 height 21
click at [474, 309] on span "2025" at bounding box center [465, 308] width 25 height 12
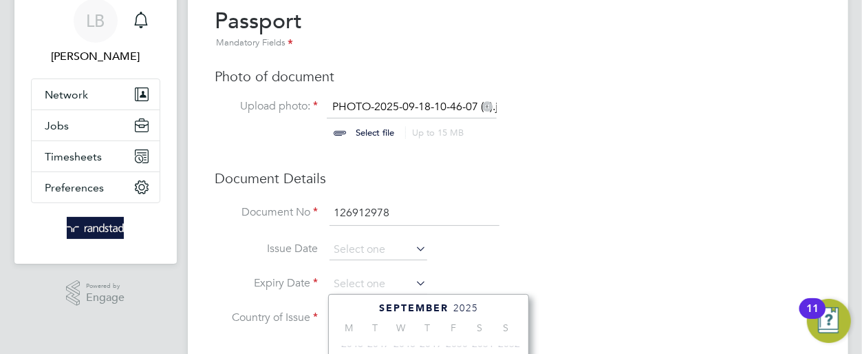
scroll to position [367, 0]
click at [470, 307] on span "2025" at bounding box center [465, 308] width 25 height 12
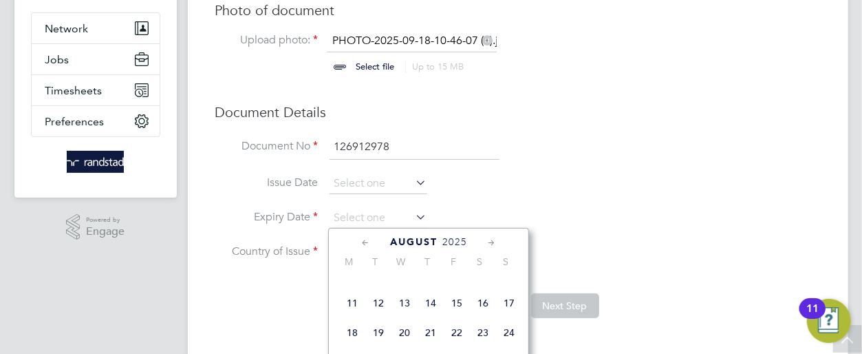
scroll to position [126, 0]
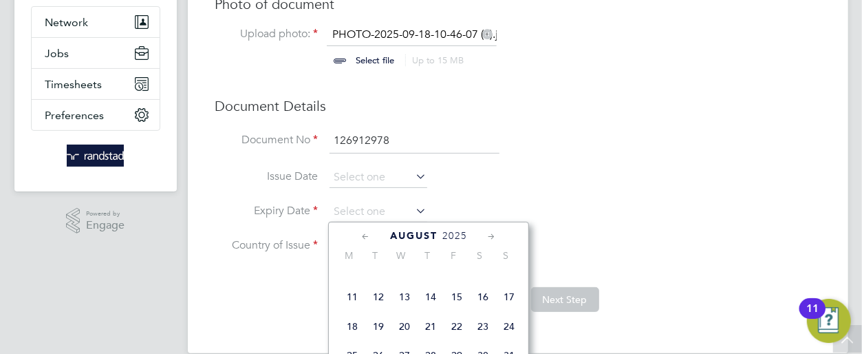
click at [457, 233] on span "2025" at bounding box center [454, 236] width 25 height 12
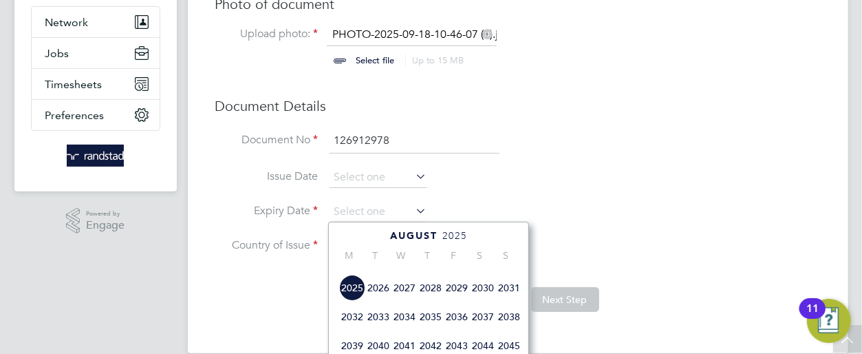
scroll to position [436, 0]
click at [503, 299] on span "2031" at bounding box center [509, 286] width 26 height 26
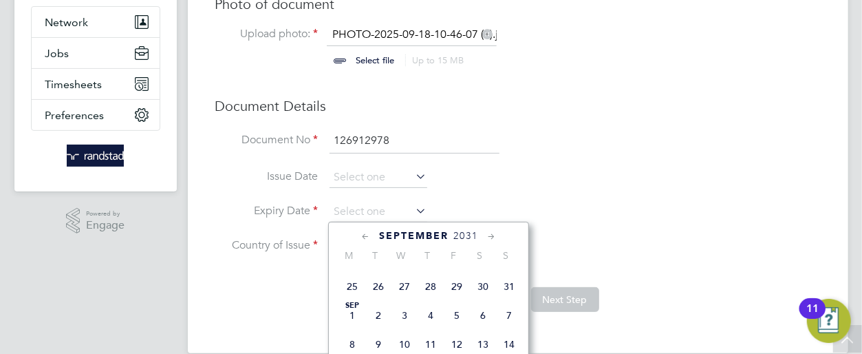
click at [363, 237] on icon at bounding box center [365, 236] width 13 height 15
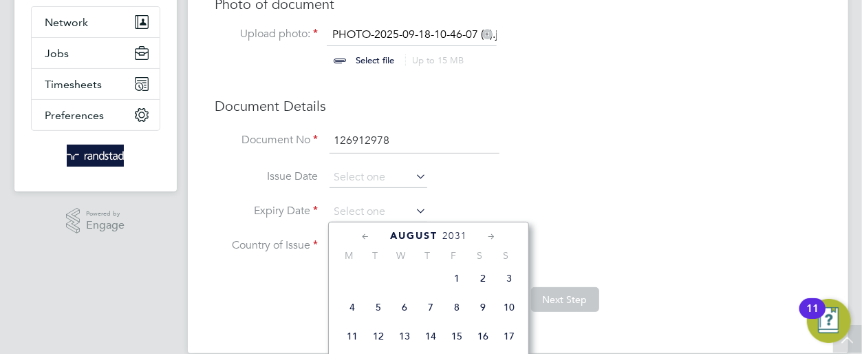
click at [409, 343] on span "13" at bounding box center [404, 336] width 26 height 26
type input "[DATE]"
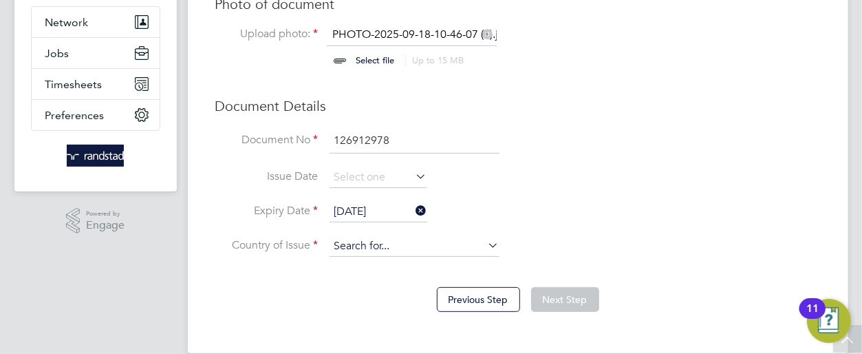
click at [441, 245] on input at bounding box center [414, 246] width 170 height 21
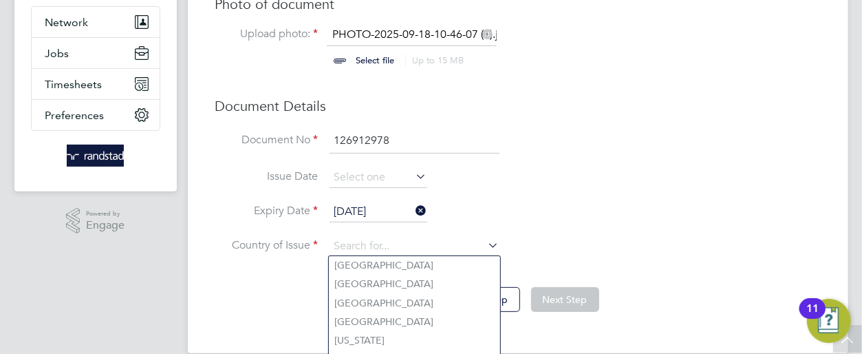
type input "[GEOGRAPHIC_DATA]"
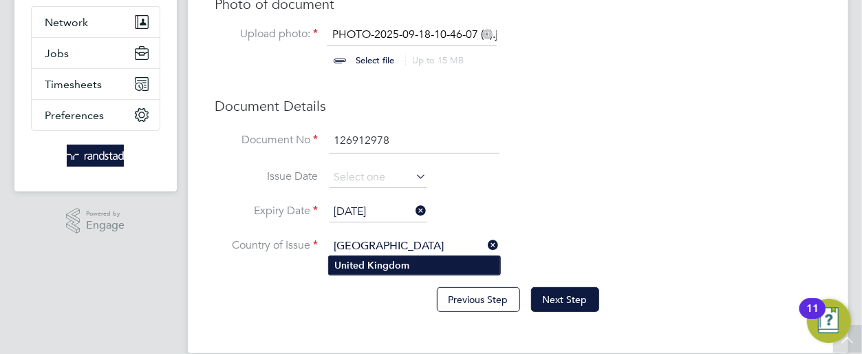
click at [428, 268] on li "[GEOGRAPHIC_DATA]" at bounding box center [414, 265] width 171 height 19
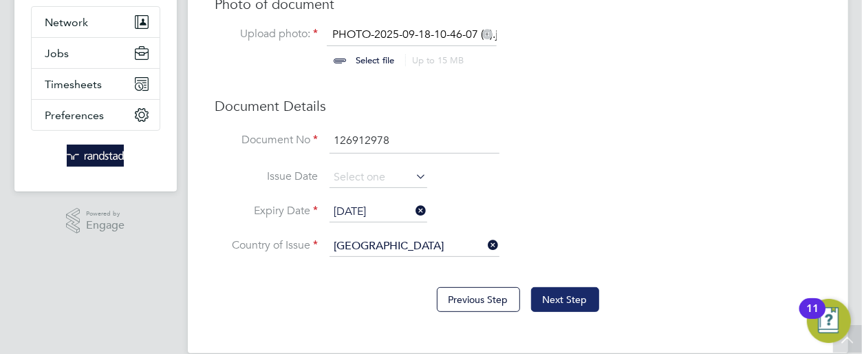
click at [581, 307] on button "Next Step" at bounding box center [565, 299] width 68 height 25
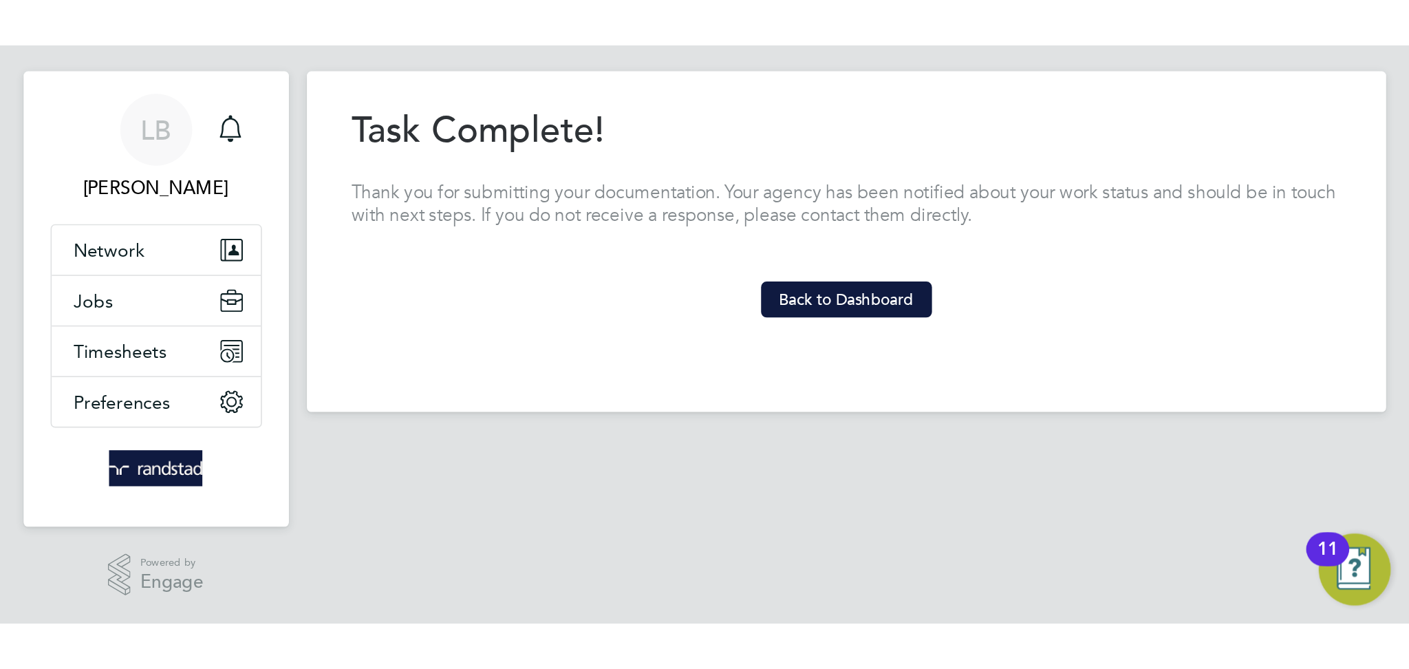
scroll to position [0, 0]
